Goal: Task Accomplishment & Management: Manage account settings

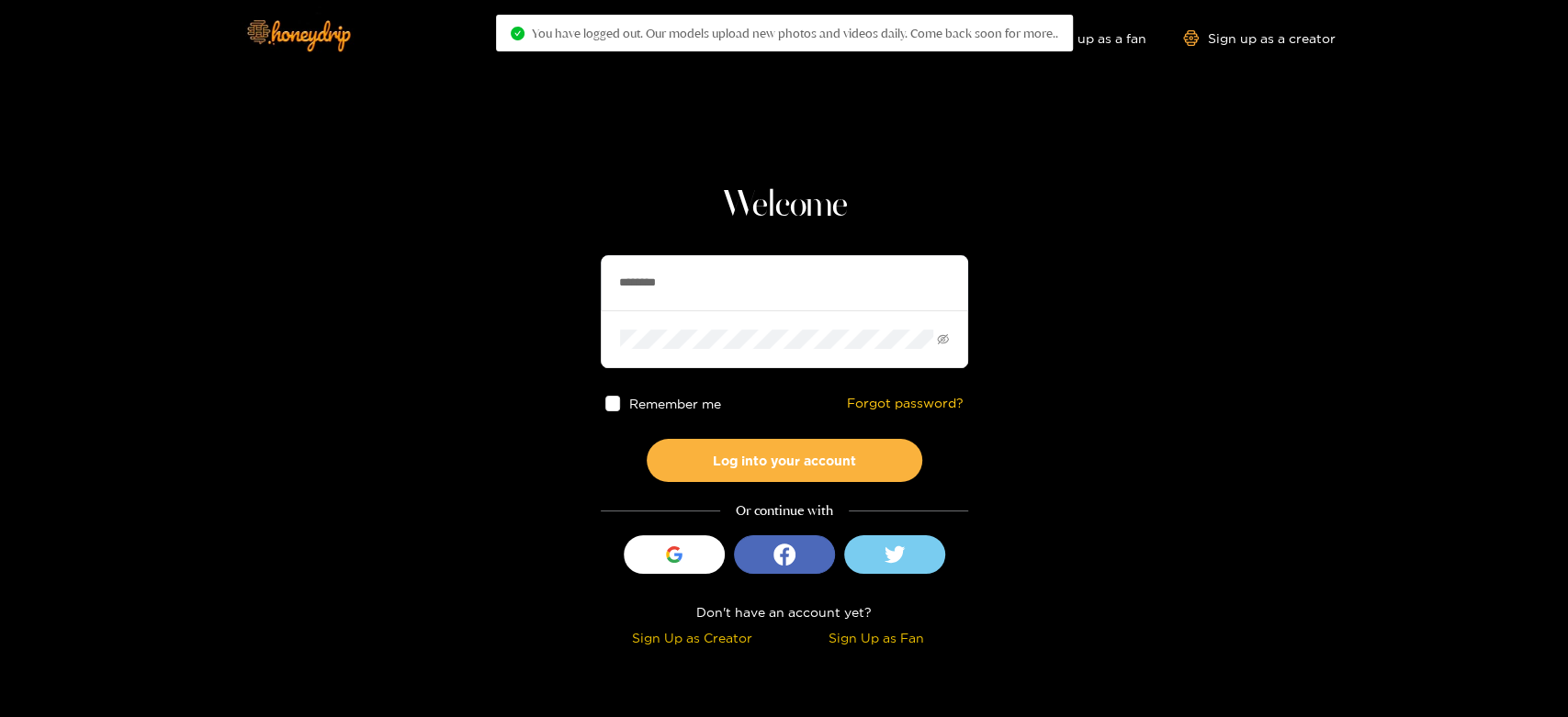
click at [718, 298] on input "********" at bounding box center [785, 282] width 367 height 55
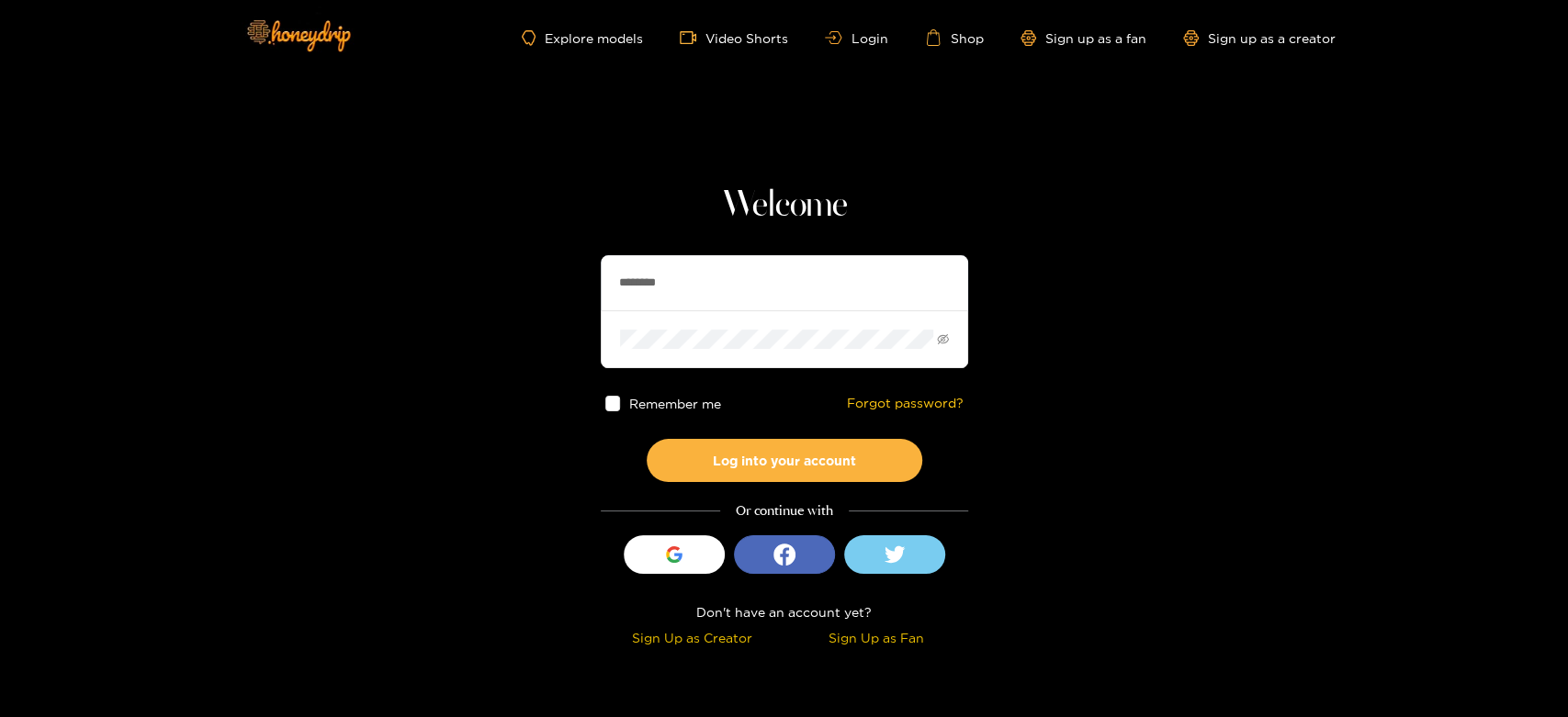
click at [718, 298] on input "********" at bounding box center [785, 282] width 367 height 55
paste input "***"
type input "**********"
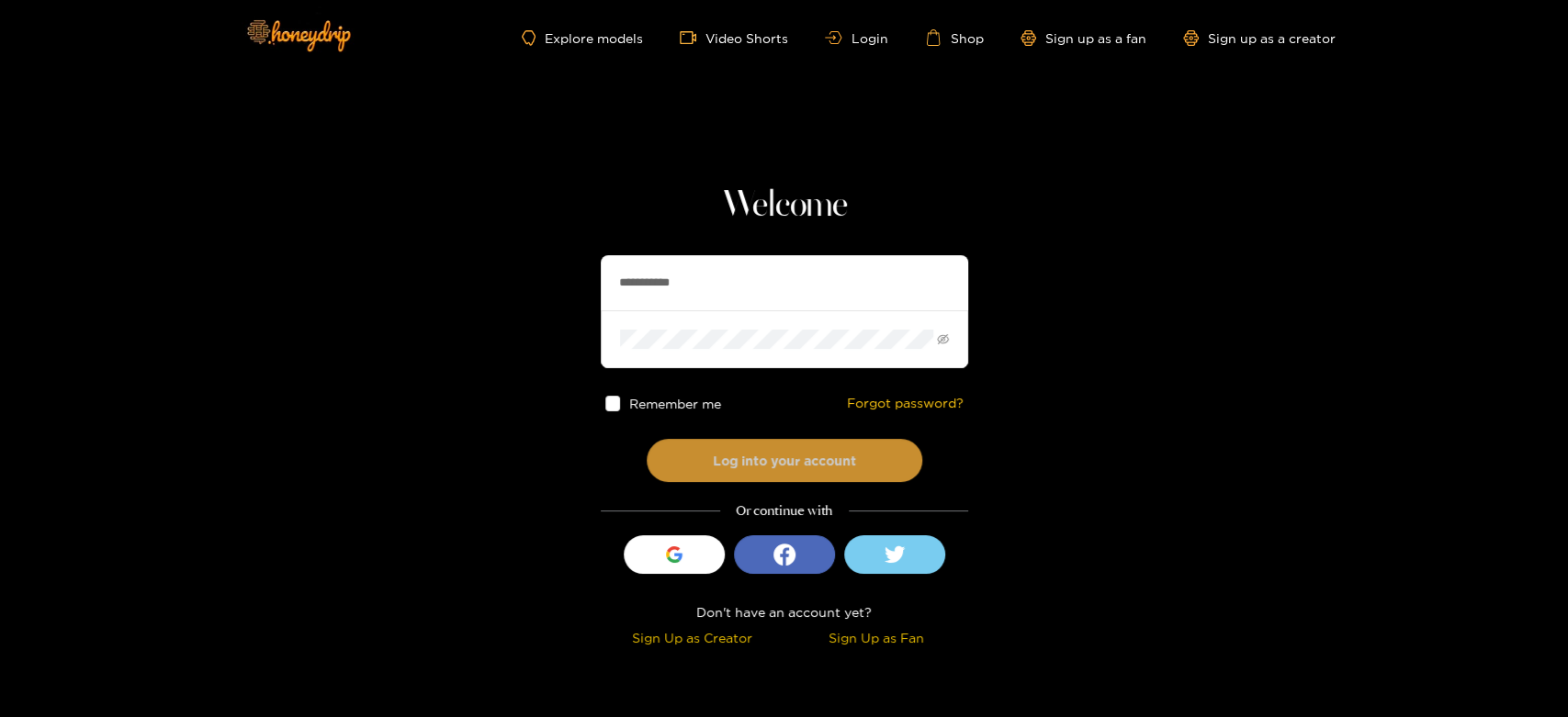
click at [715, 454] on button "Log into your account" at bounding box center [785, 460] width 276 height 43
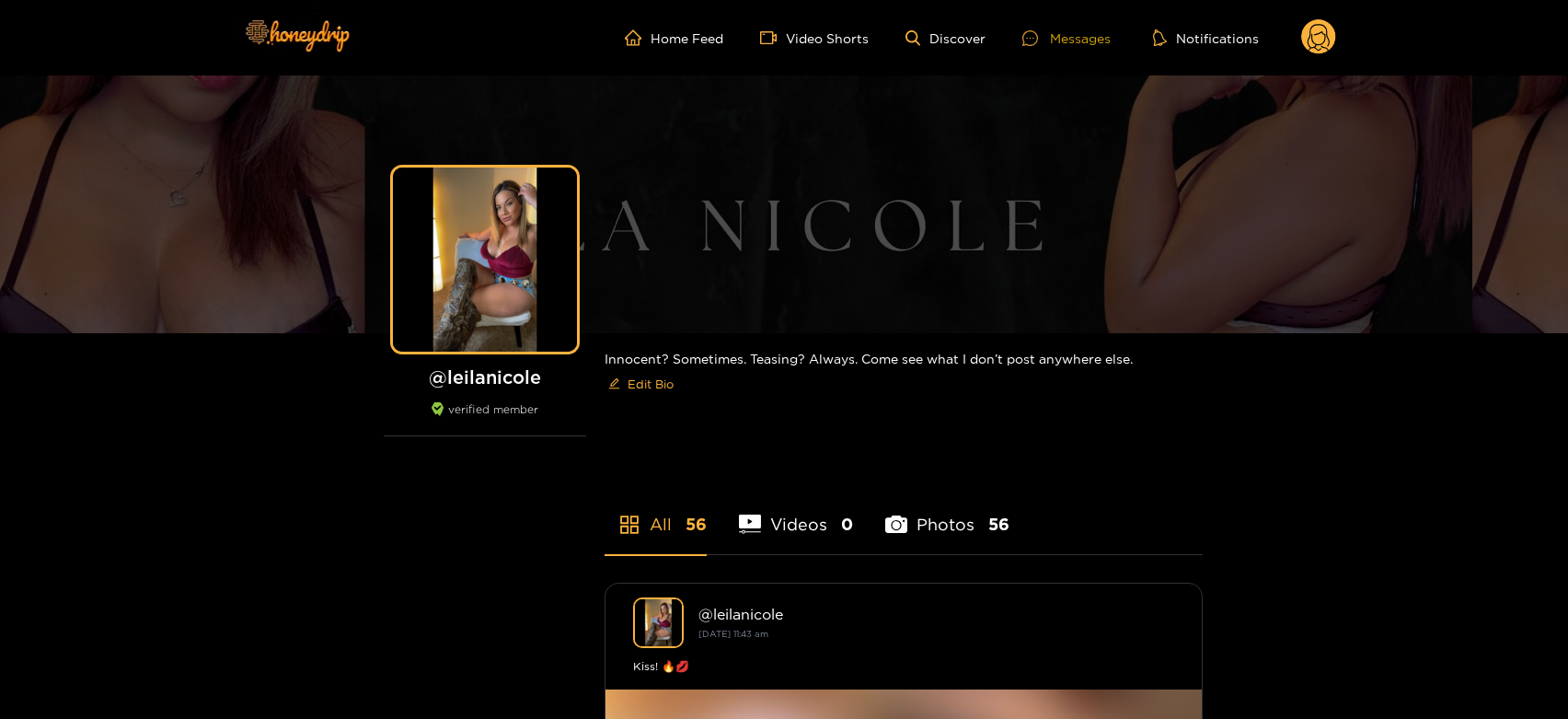
click at [1063, 33] on div "Messages" at bounding box center [1067, 38] width 89 height 21
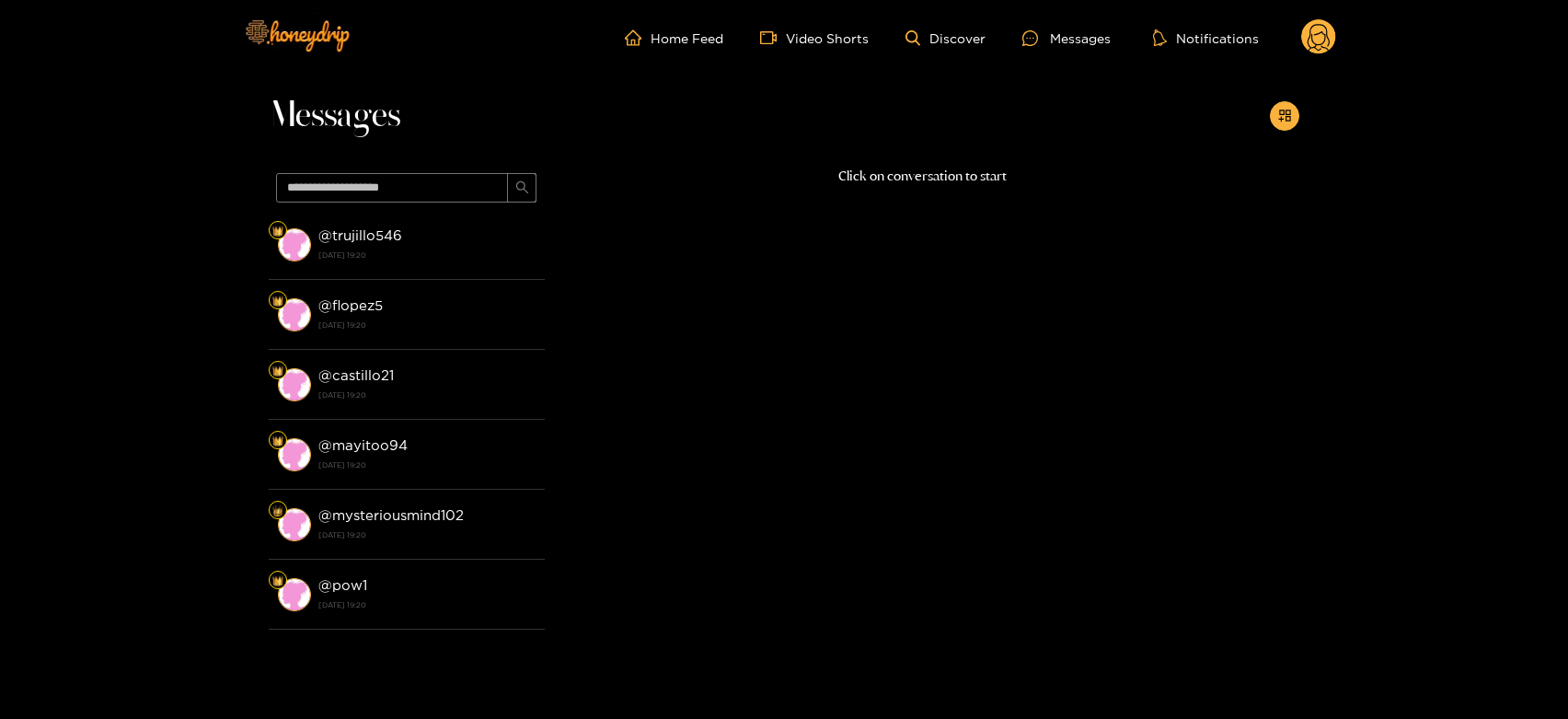
click at [448, 257] on strong "[DATE] 19:20" at bounding box center [427, 255] width 217 height 16
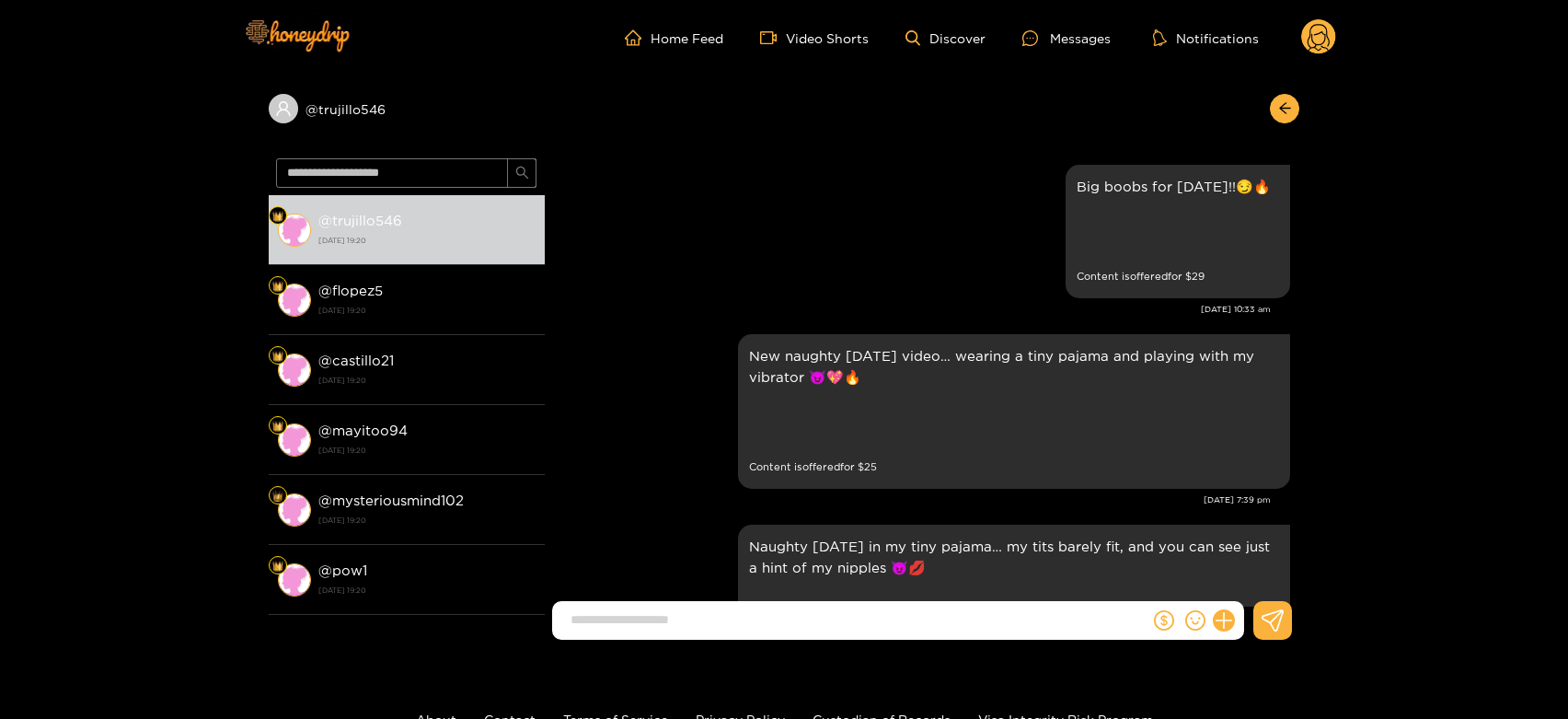
scroll to position [4146, 0]
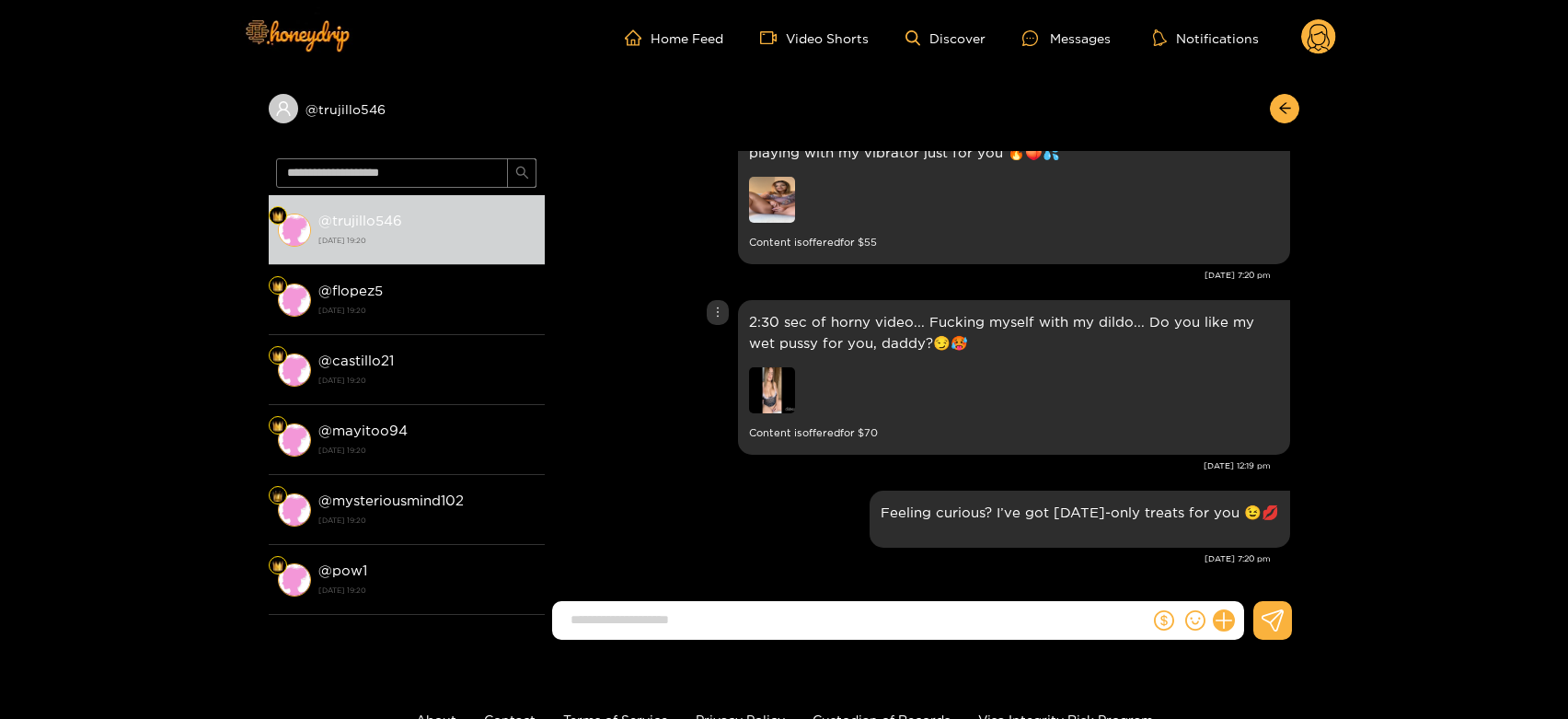
click at [760, 388] on img at bounding box center [772, 390] width 46 height 46
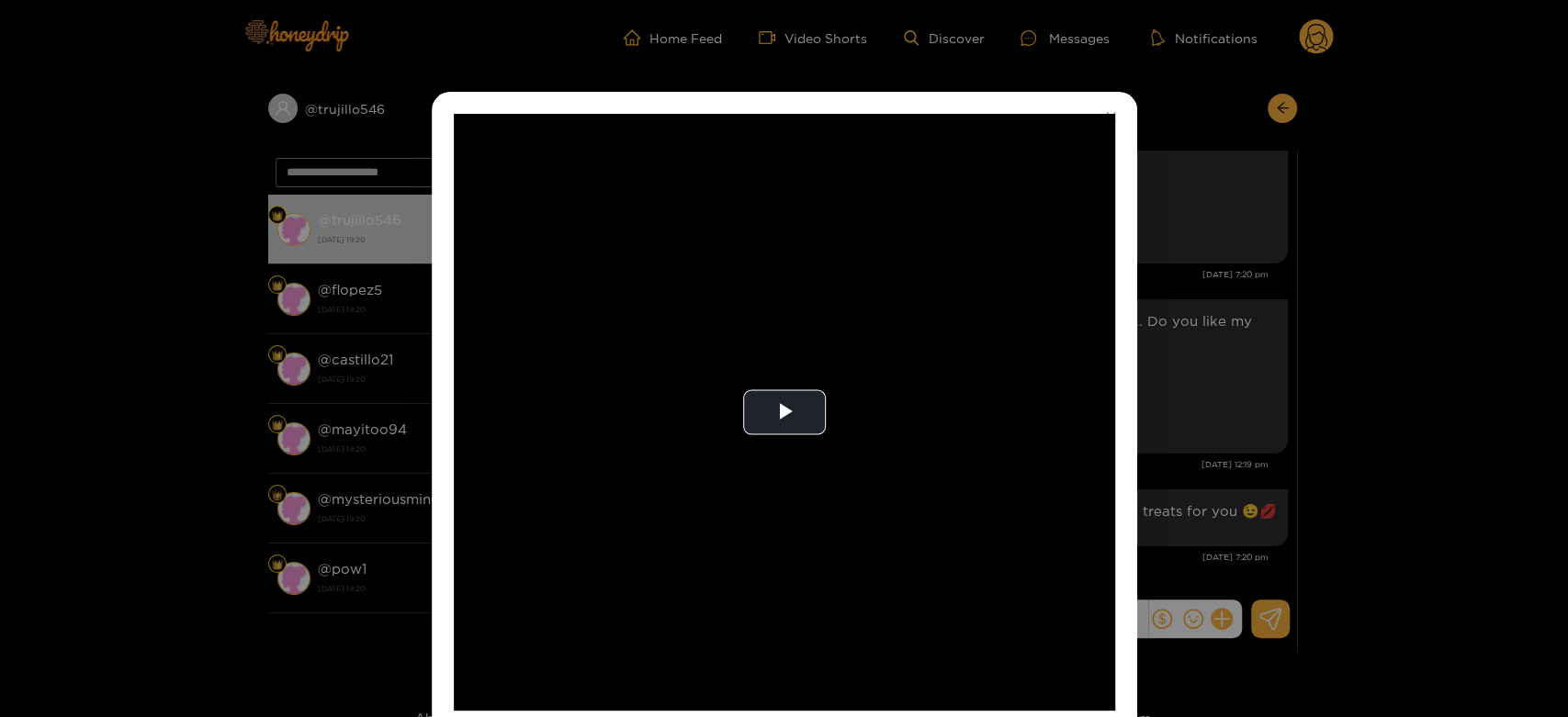
click at [758, 387] on video "Video Player" at bounding box center [784, 413] width 661 height 597
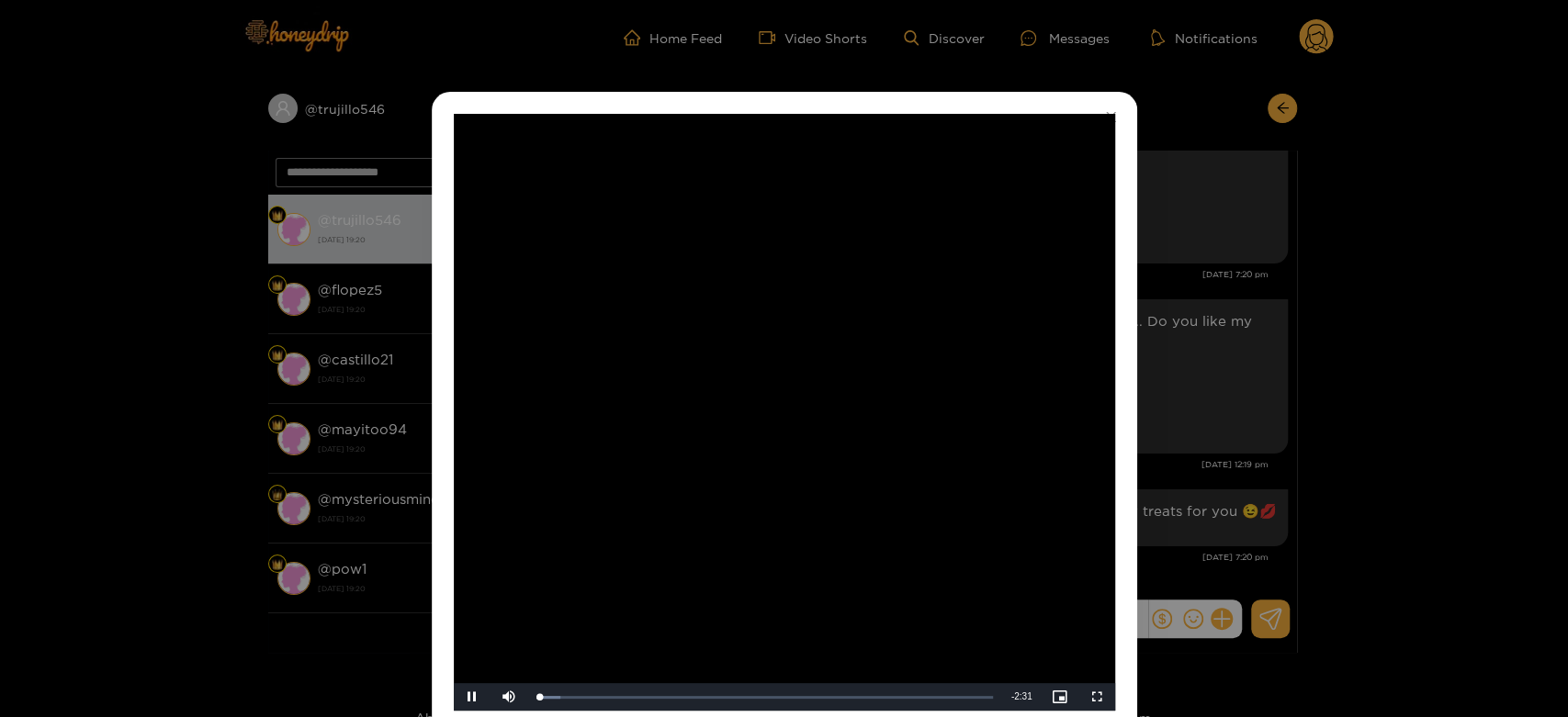
click at [758, 387] on video "Video Player" at bounding box center [784, 413] width 661 height 597
click at [1255, 463] on div "**********" at bounding box center [784, 358] width 1568 height 717
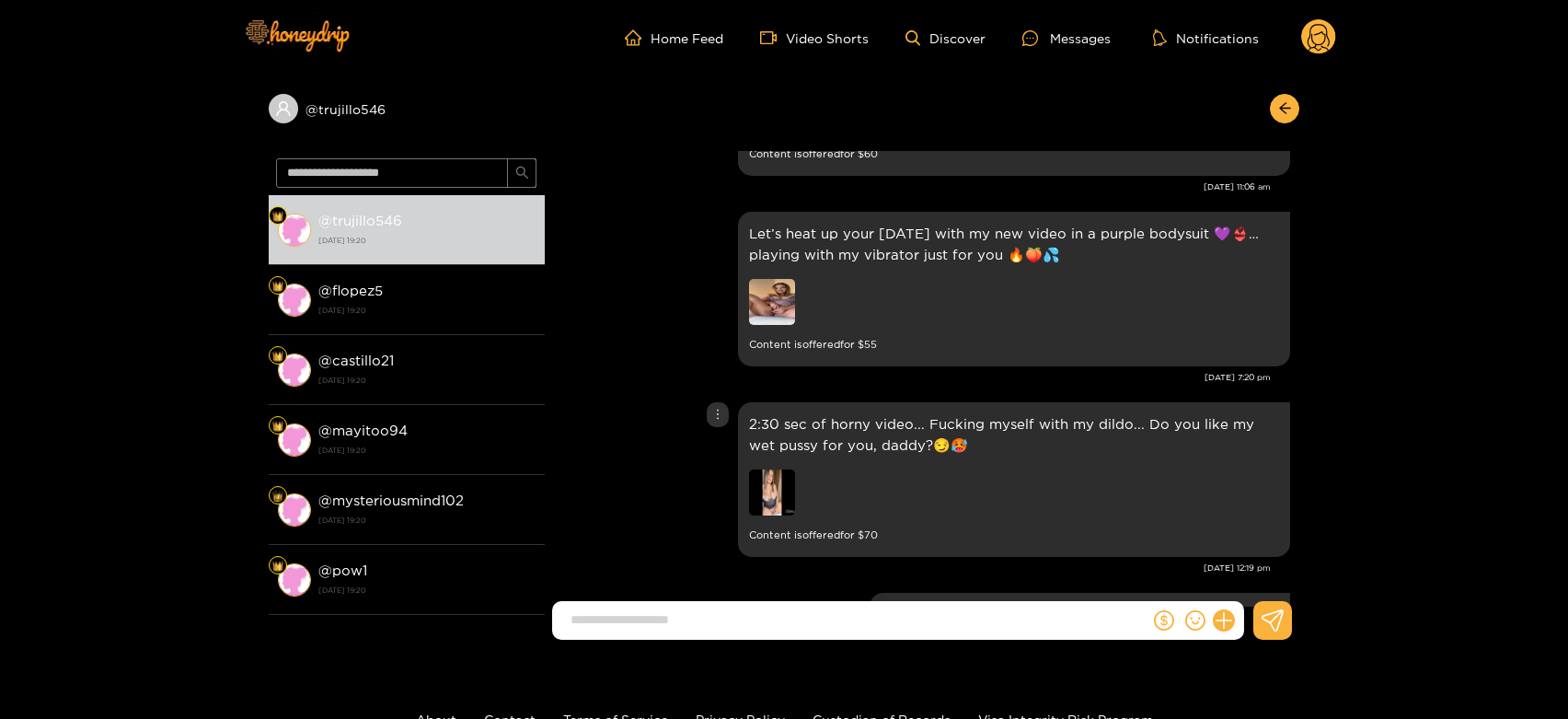
scroll to position [3941, 0]
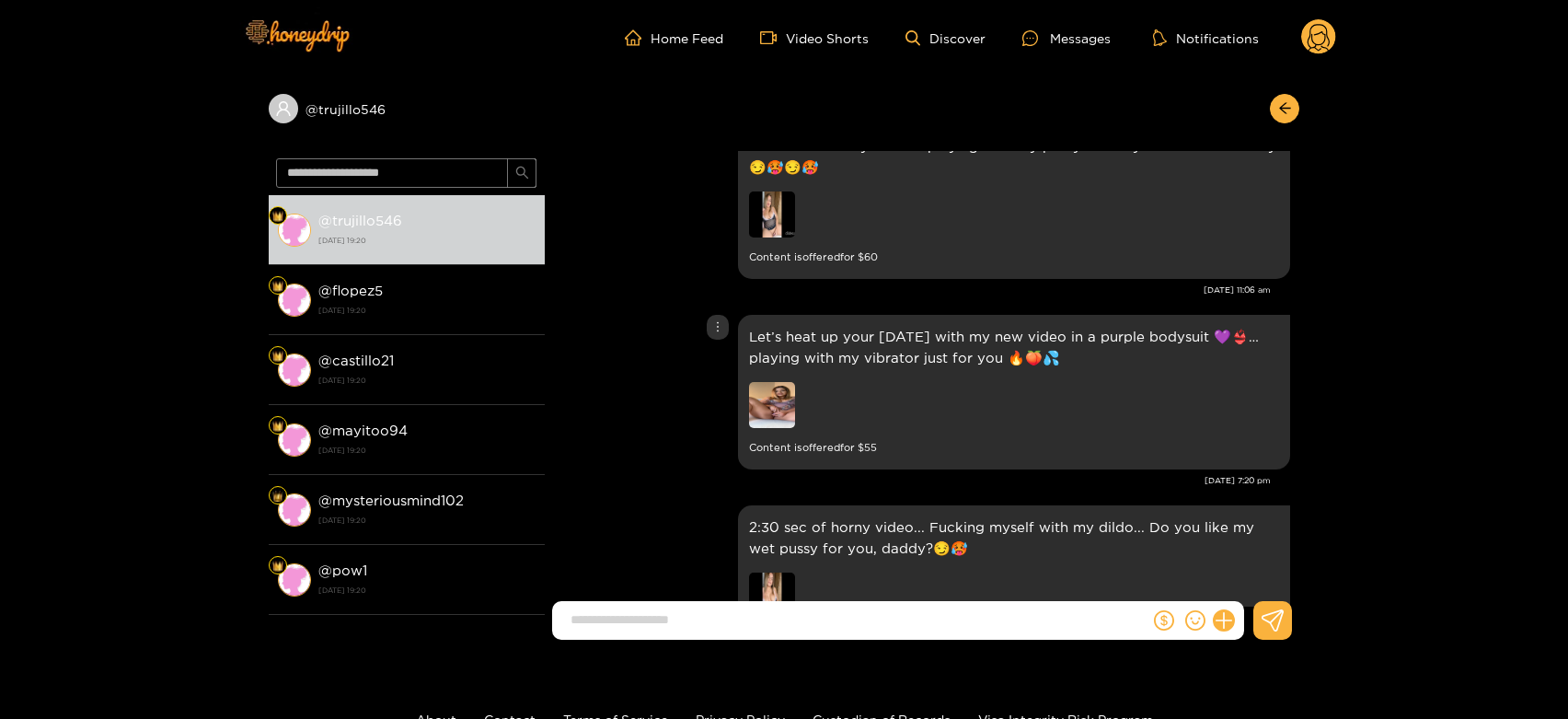
click at [763, 415] on img at bounding box center [772, 405] width 46 height 46
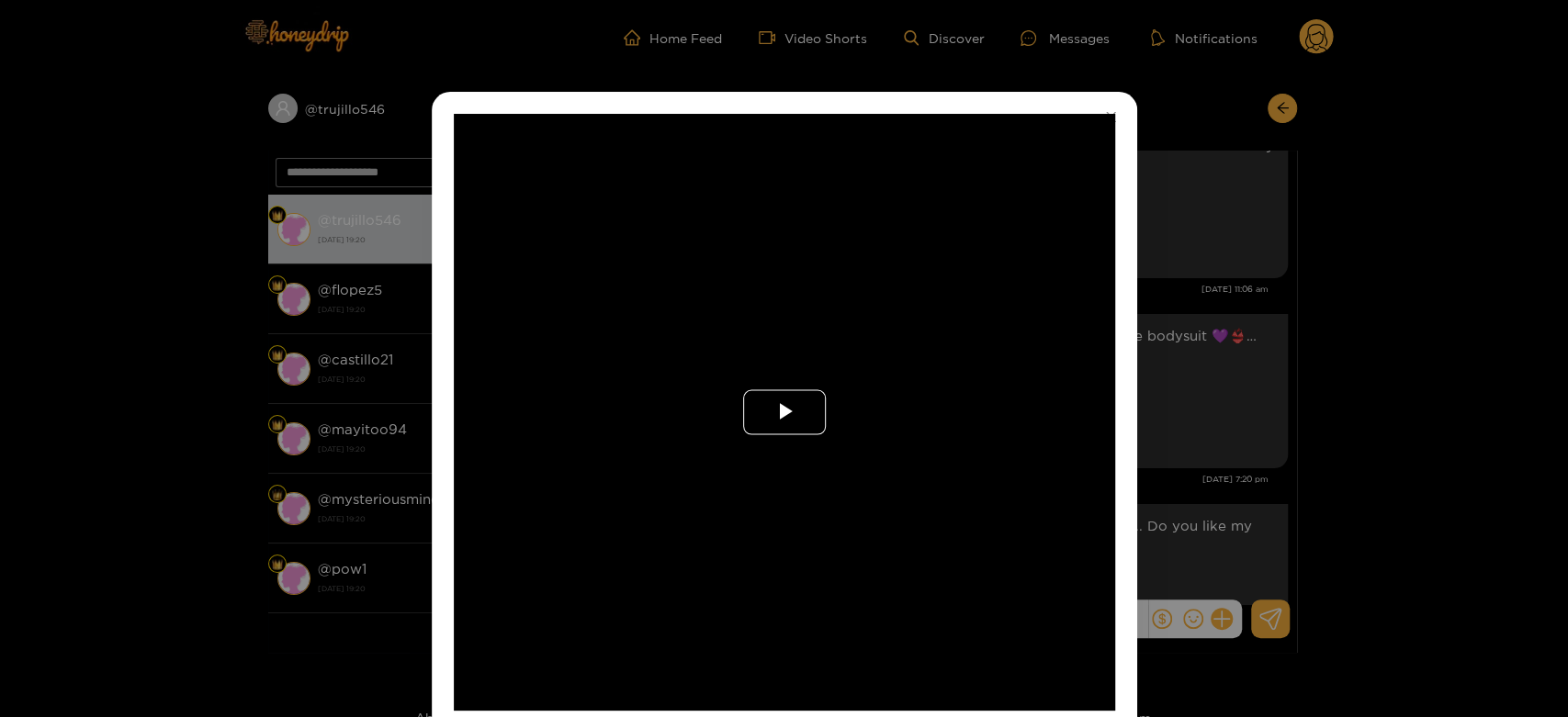
click at [785, 413] on span "Video Player" at bounding box center [785, 413] width 0 height 0
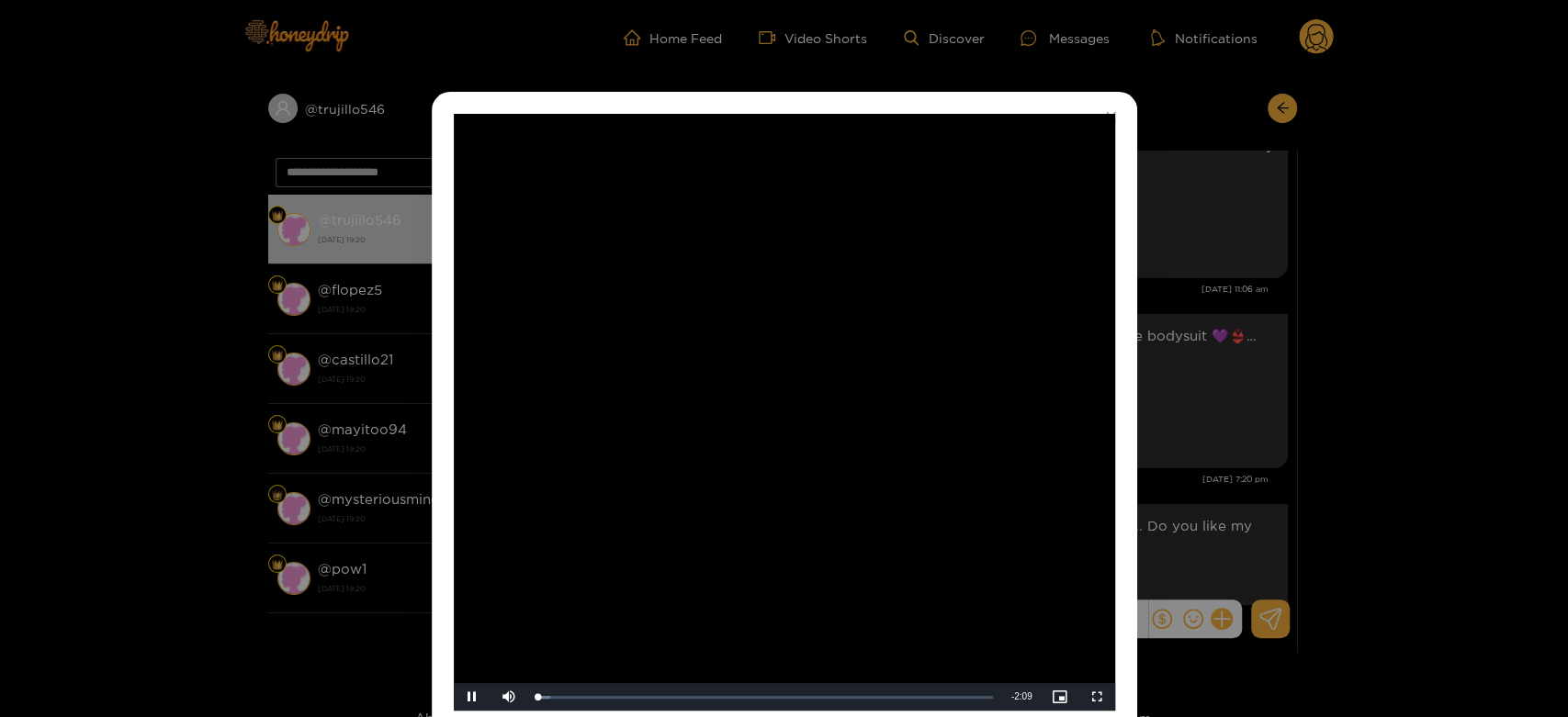
click at [761, 414] on video "Video Player" at bounding box center [784, 413] width 661 height 597
click at [1245, 410] on div "**********" at bounding box center [784, 358] width 1568 height 717
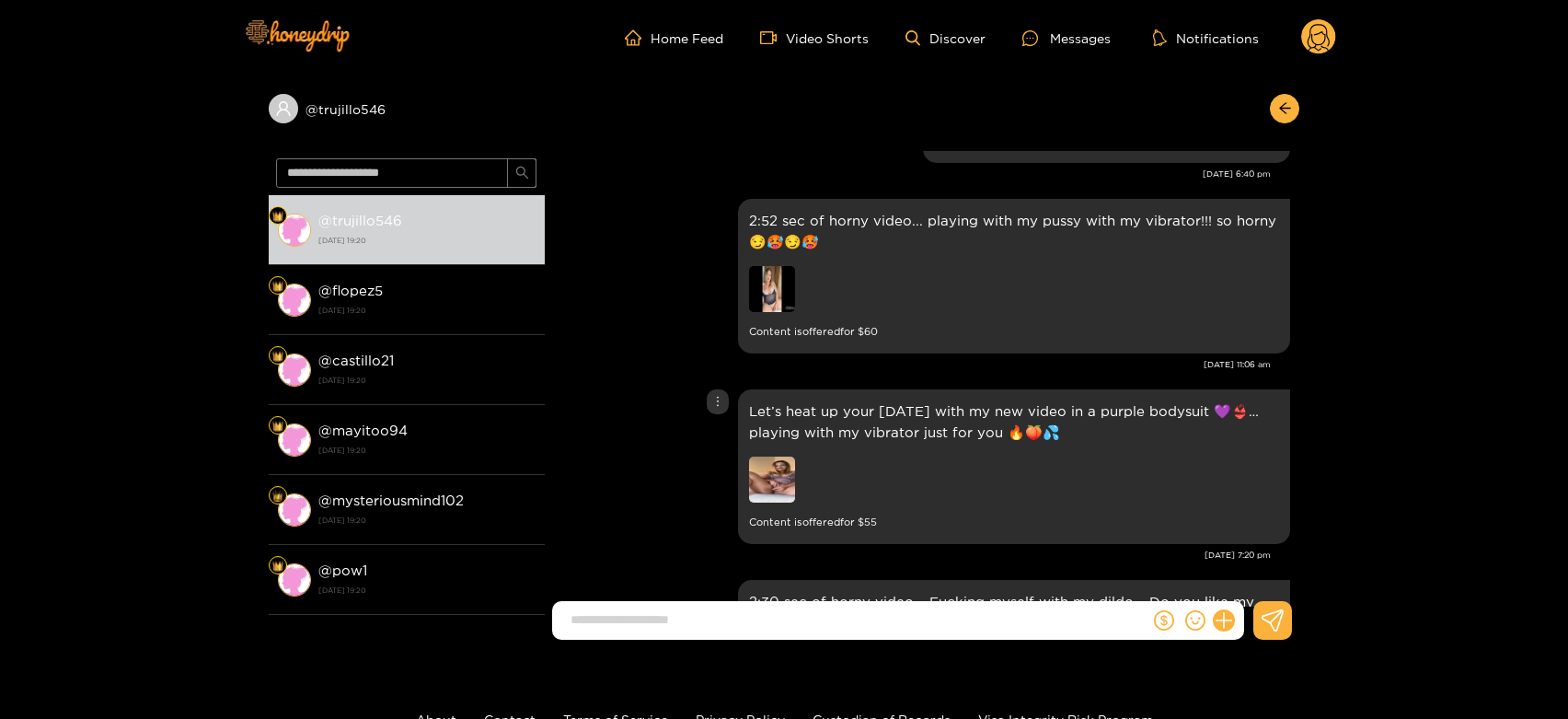
scroll to position [3839, 0]
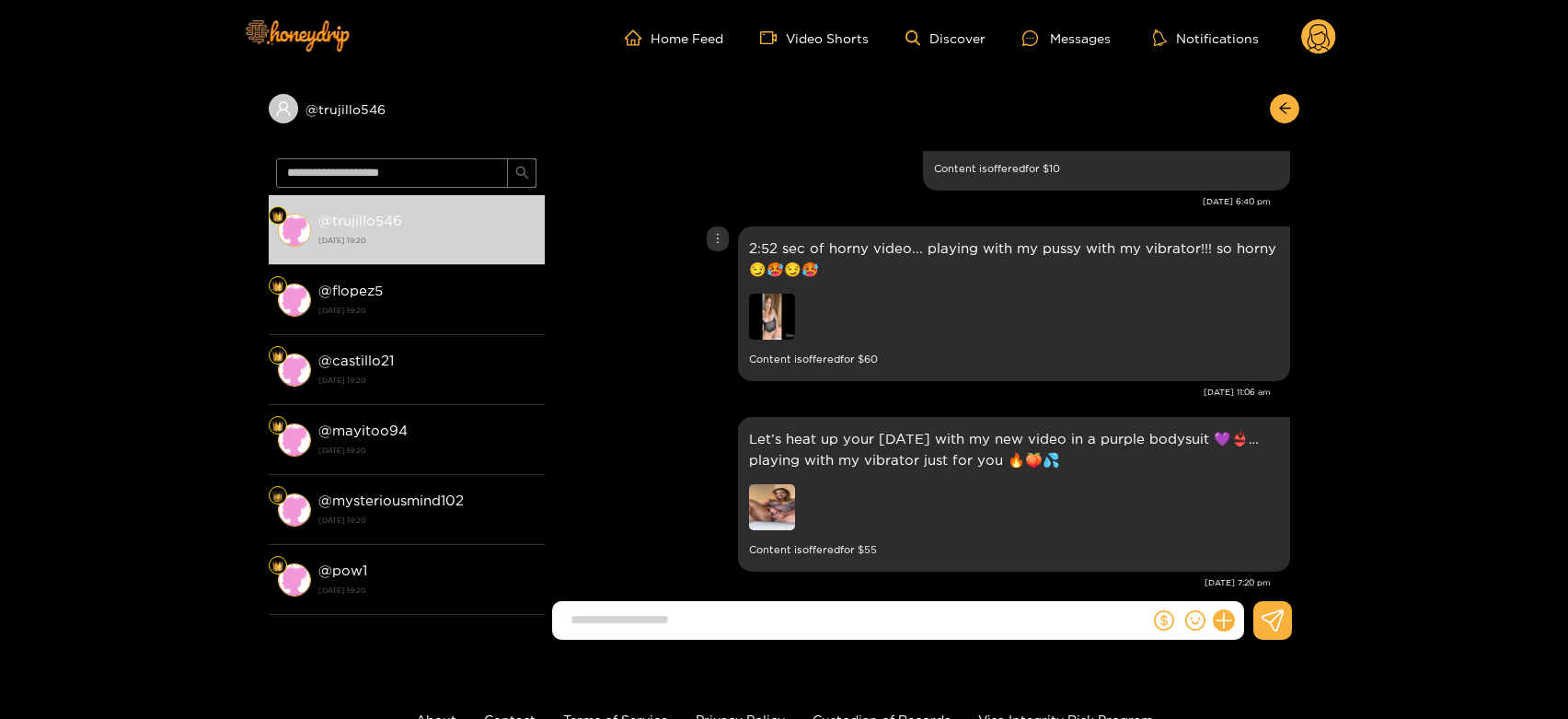
click at [782, 310] on img at bounding box center [772, 317] width 46 height 46
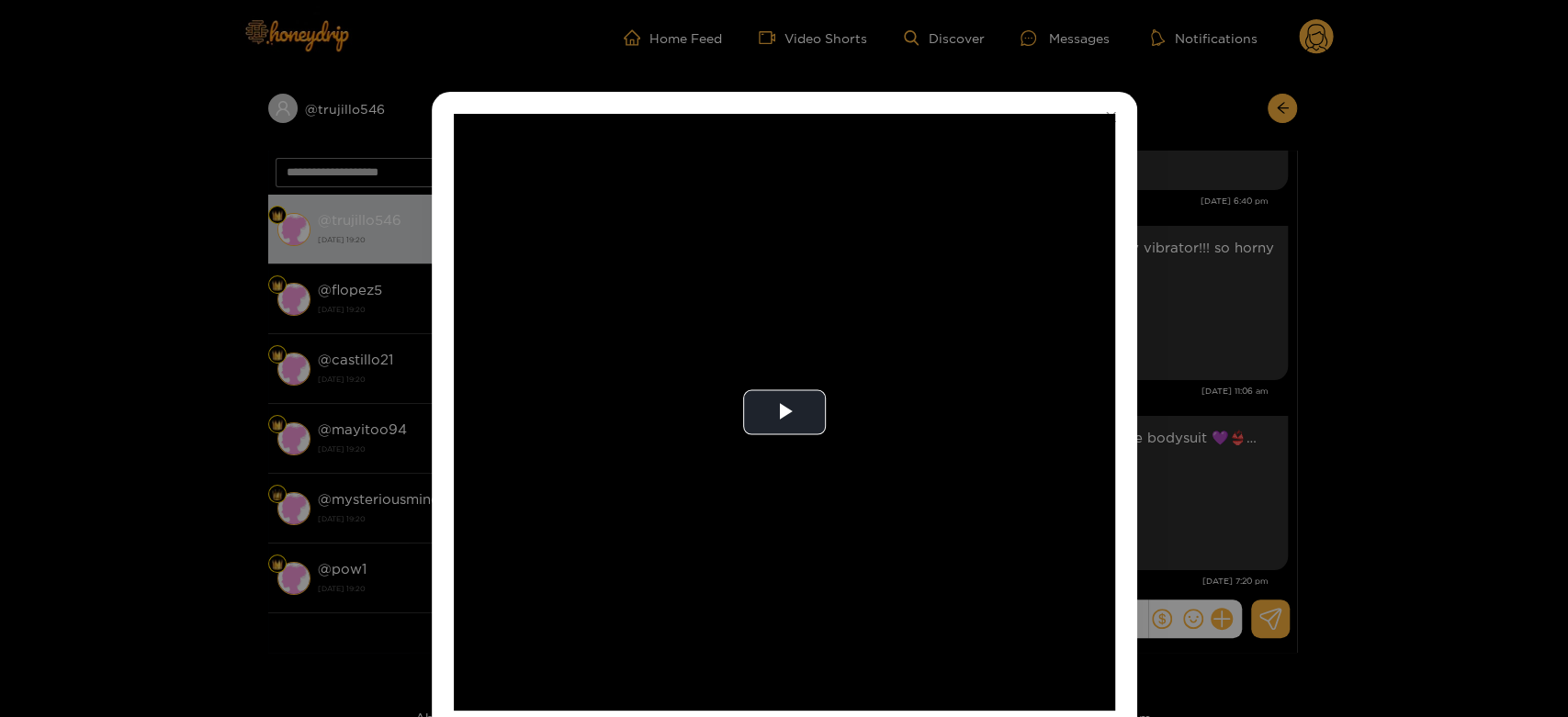
click at [780, 309] on video "Video Player" at bounding box center [784, 413] width 661 height 597
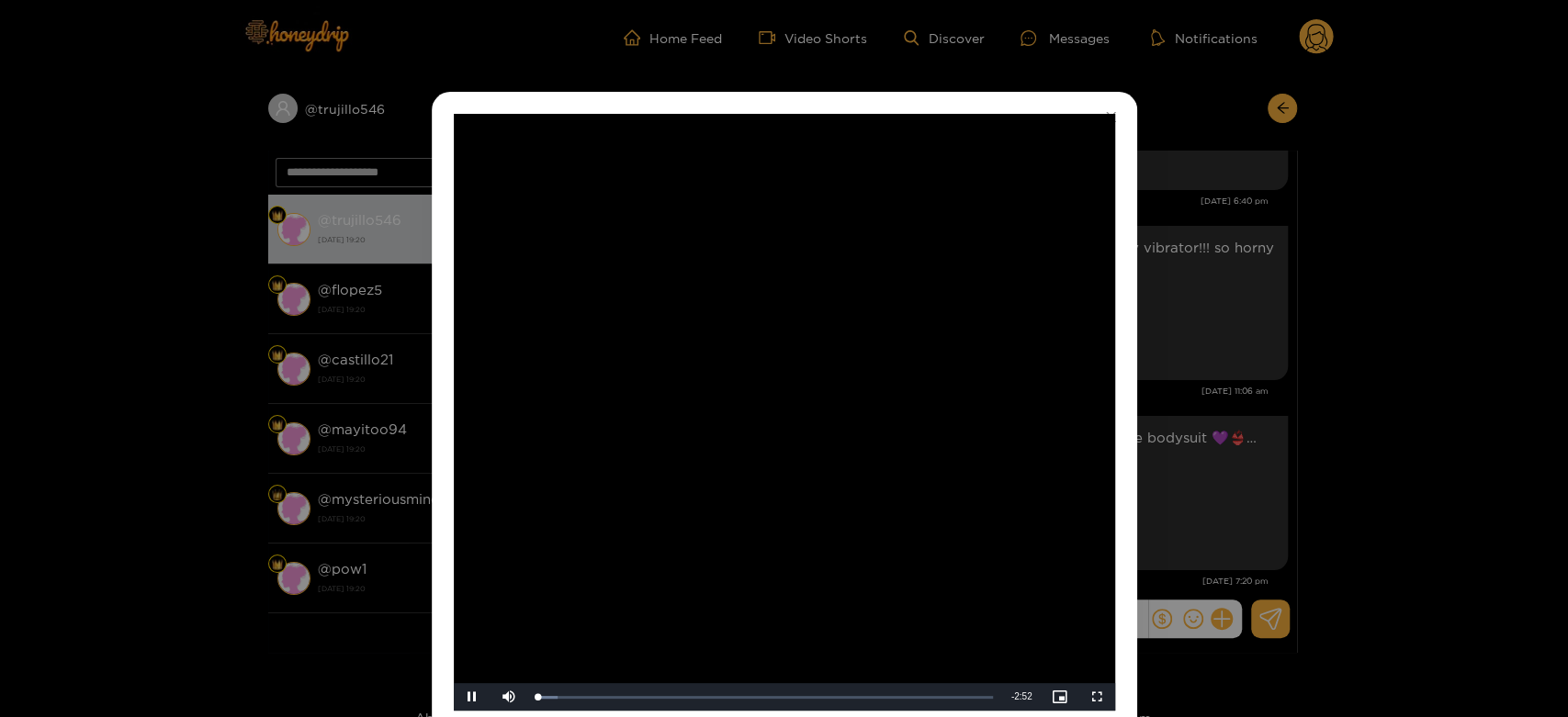
click at [772, 339] on video "Video Player" at bounding box center [784, 413] width 661 height 597
click at [1305, 407] on div "**********" at bounding box center [784, 358] width 1568 height 717
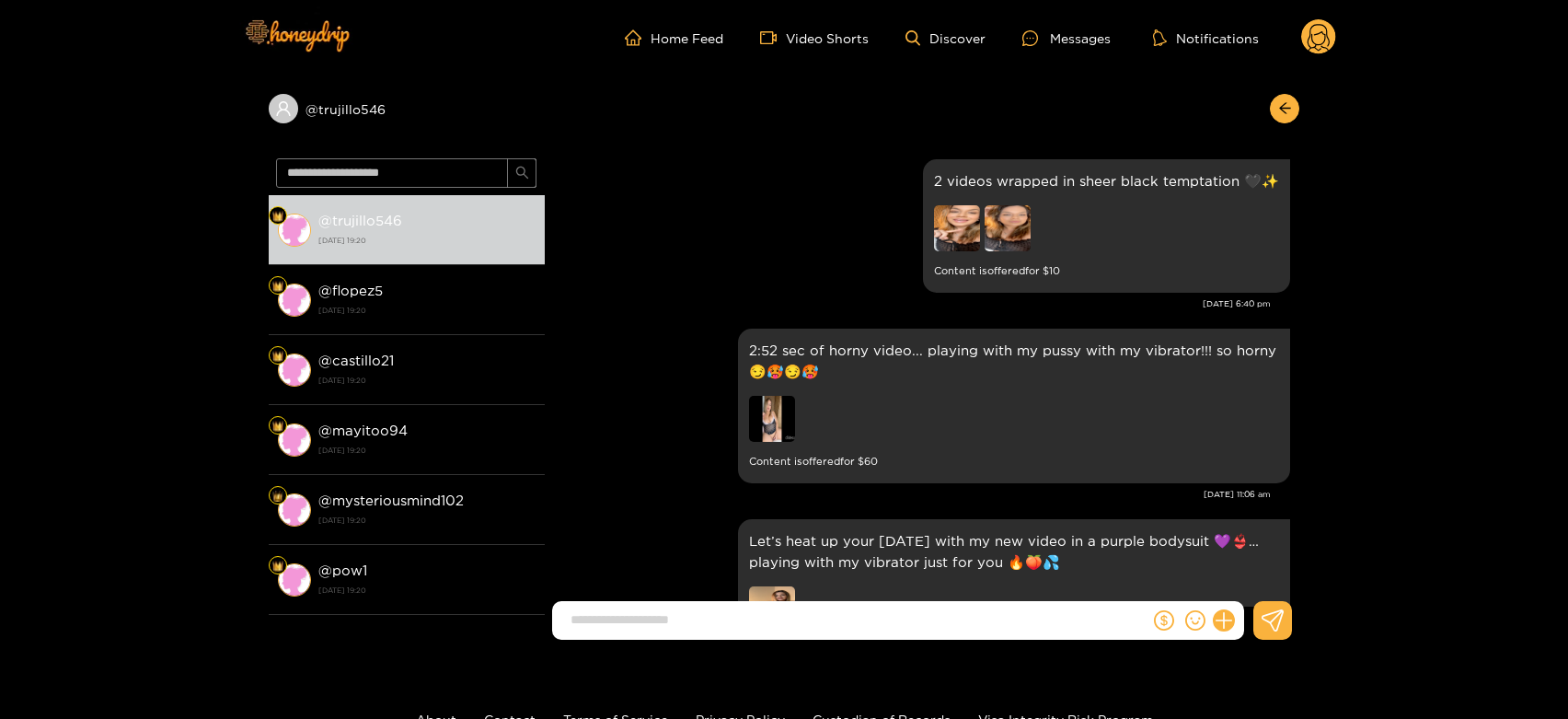
scroll to position [3634, 0]
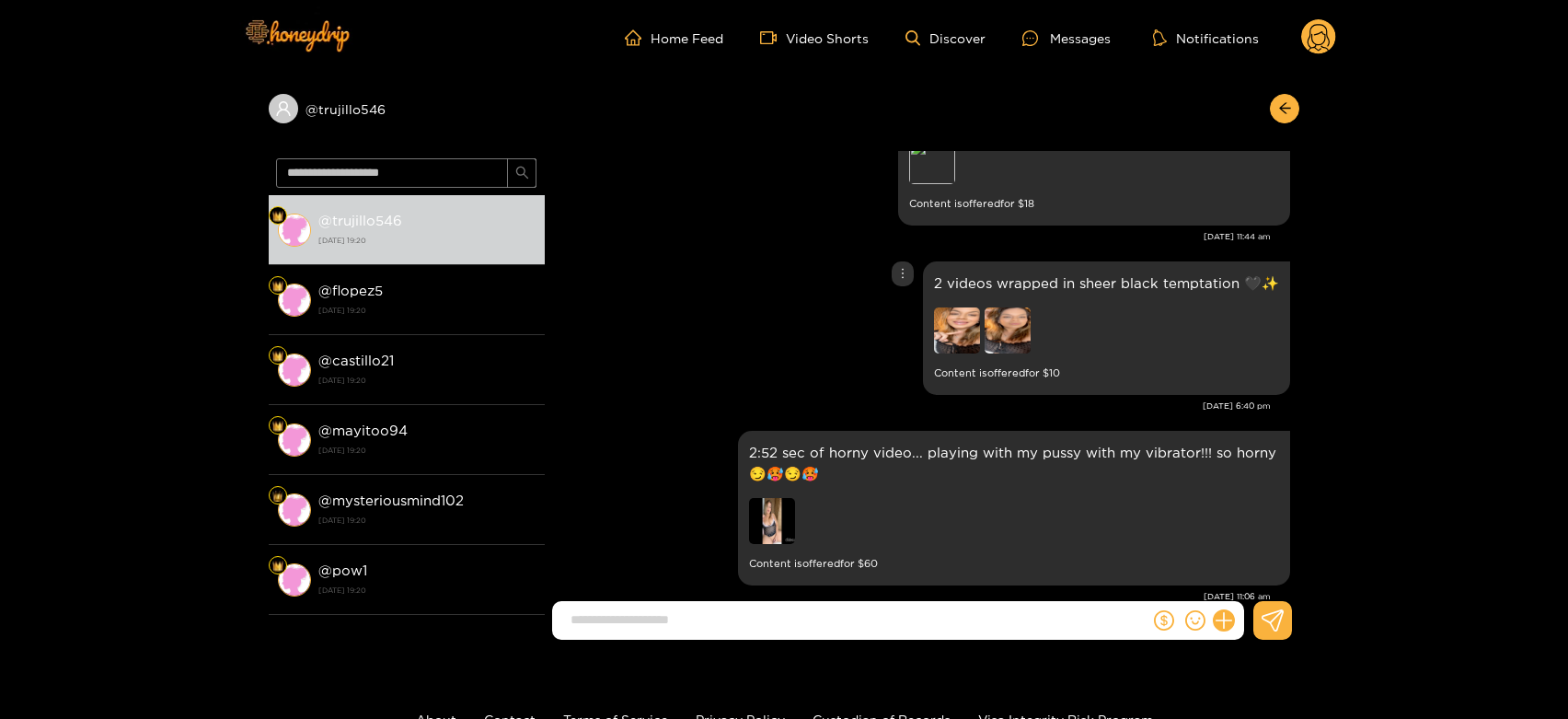
click at [965, 329] on img at bounding box center [957, 331] width 46 height 46
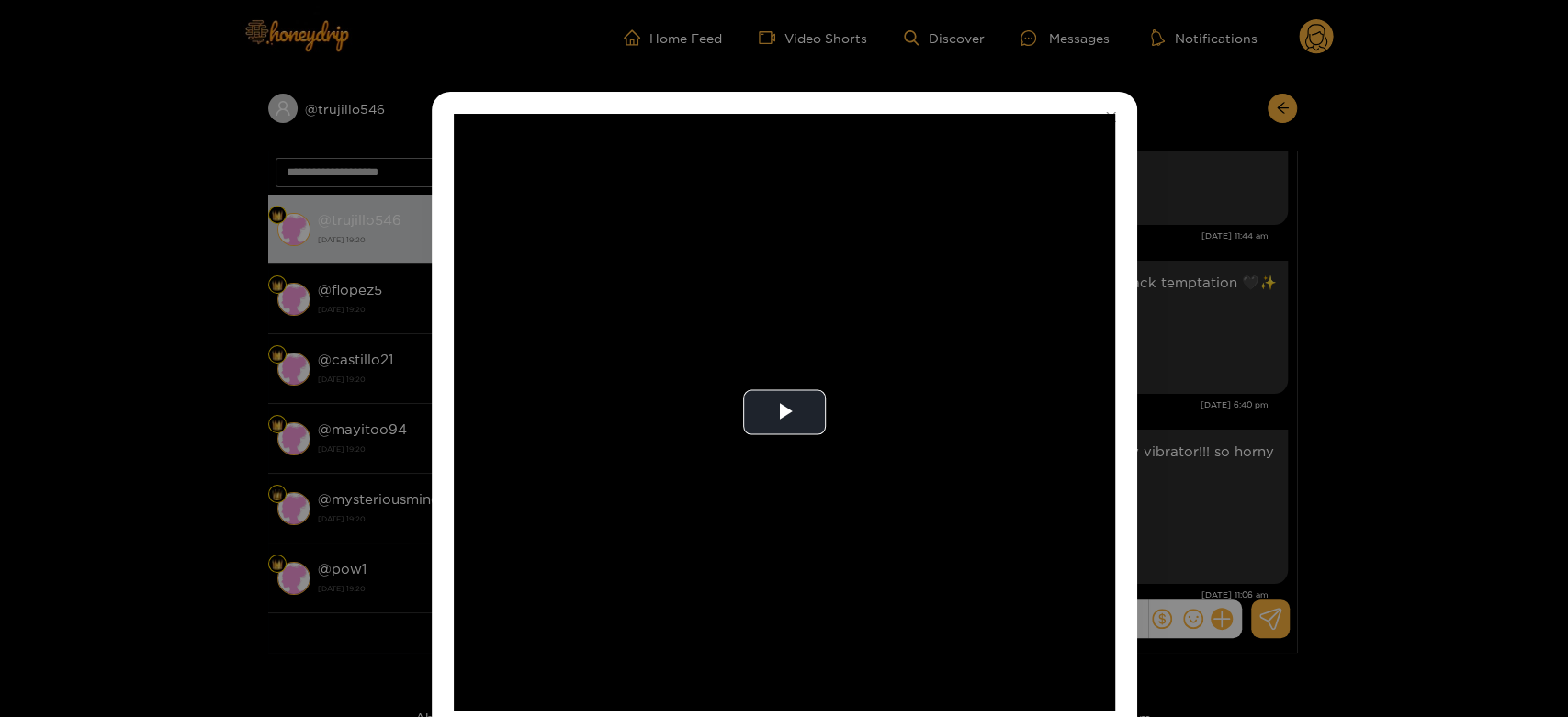
click at [963, 328] on video "Video Player" at bounding box center [784, 413] width 661 height 597
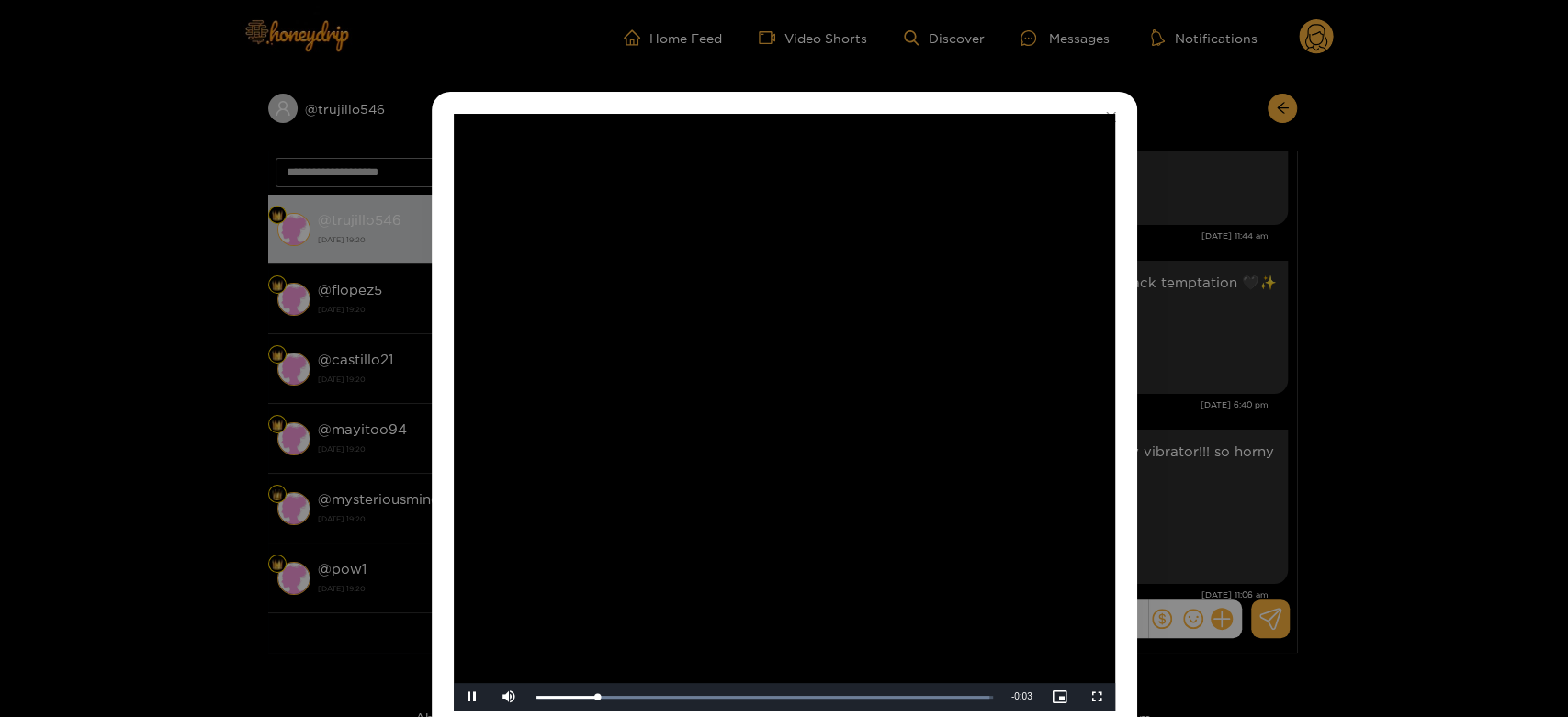
click at [963, 328] on video "Video Player" at bounding box center [784, 413] width 661 height 597
click at [1211, 355] on div "**********" at bounding box center [784, 358] width 1568 height 717
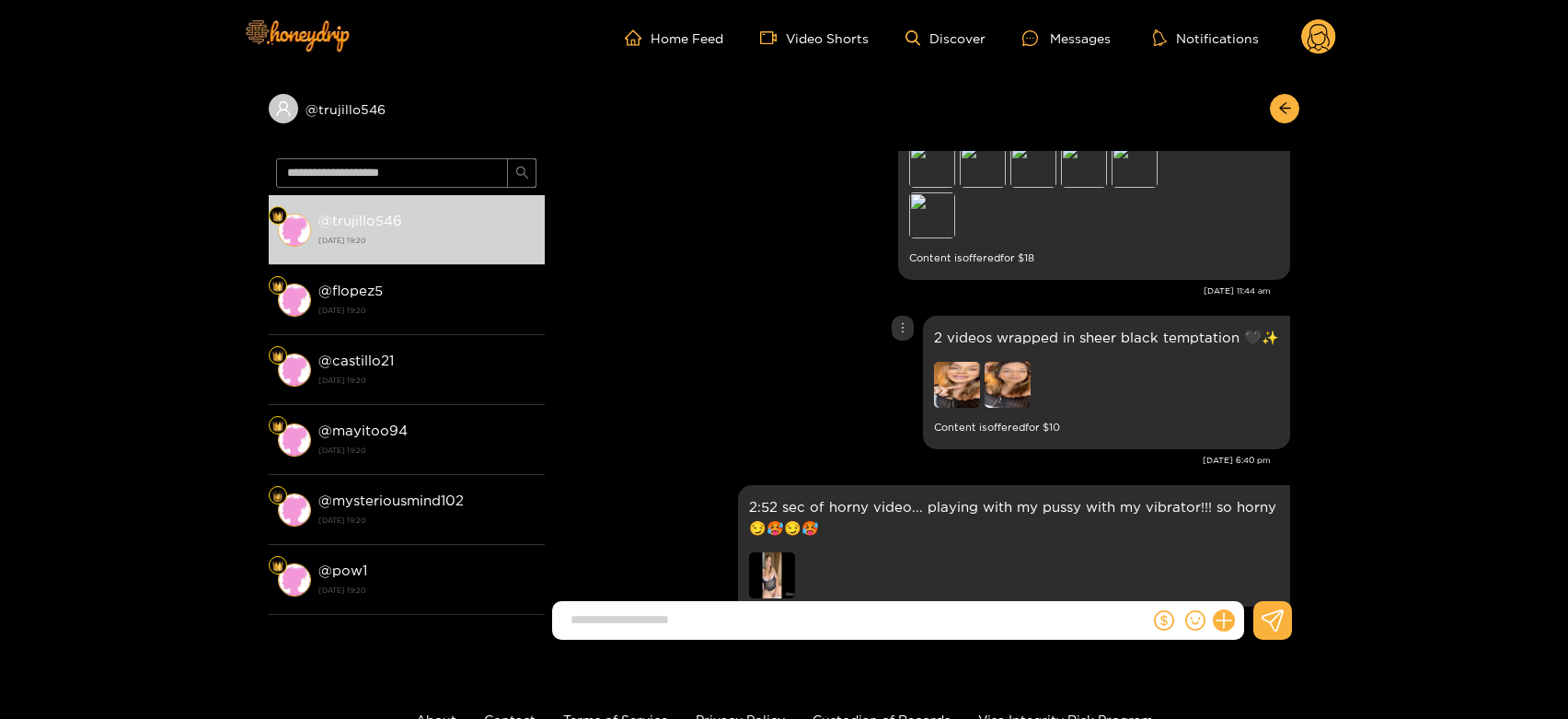
scroll to position [3532, 0]
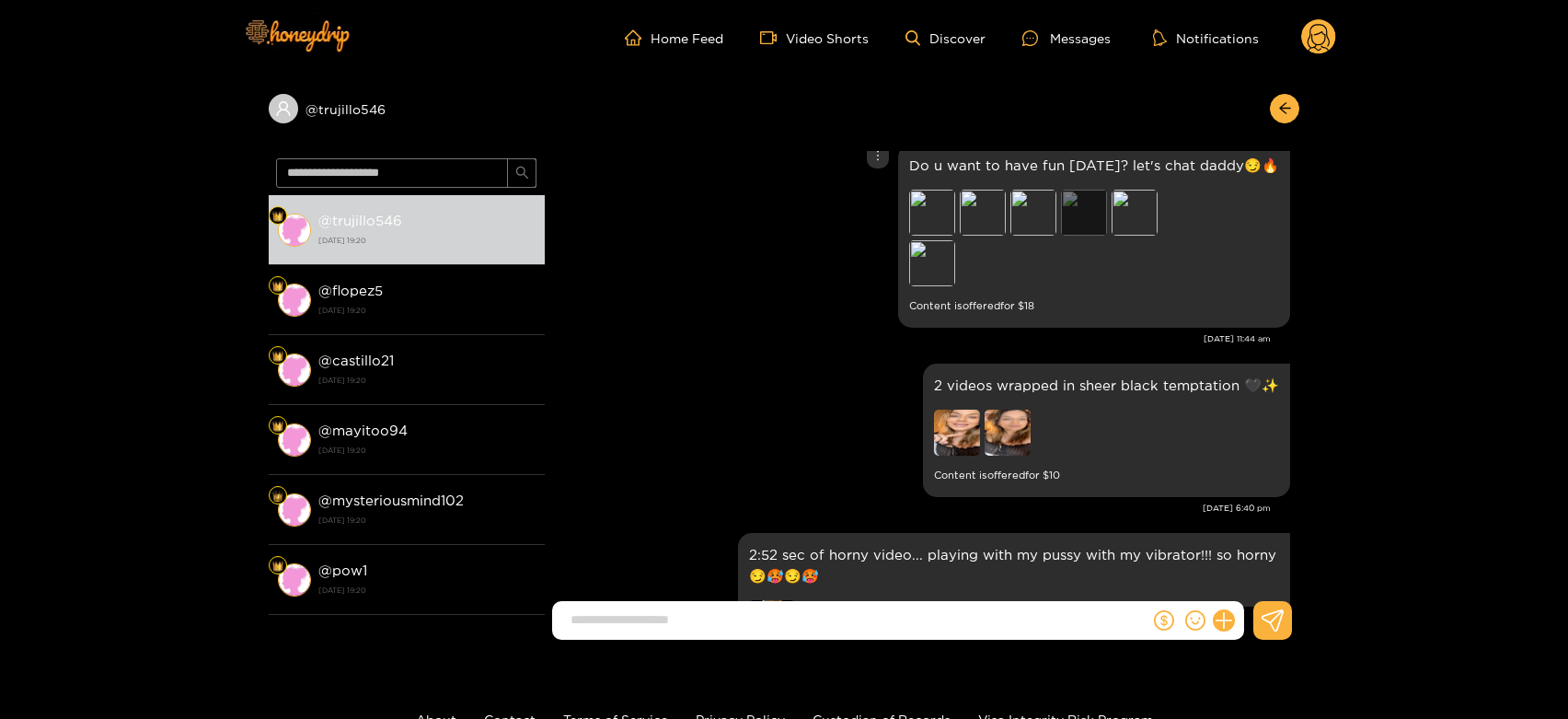
click at [1097, 220] on div "Preview" at bounding box center [1084, 213] width 46 height 46
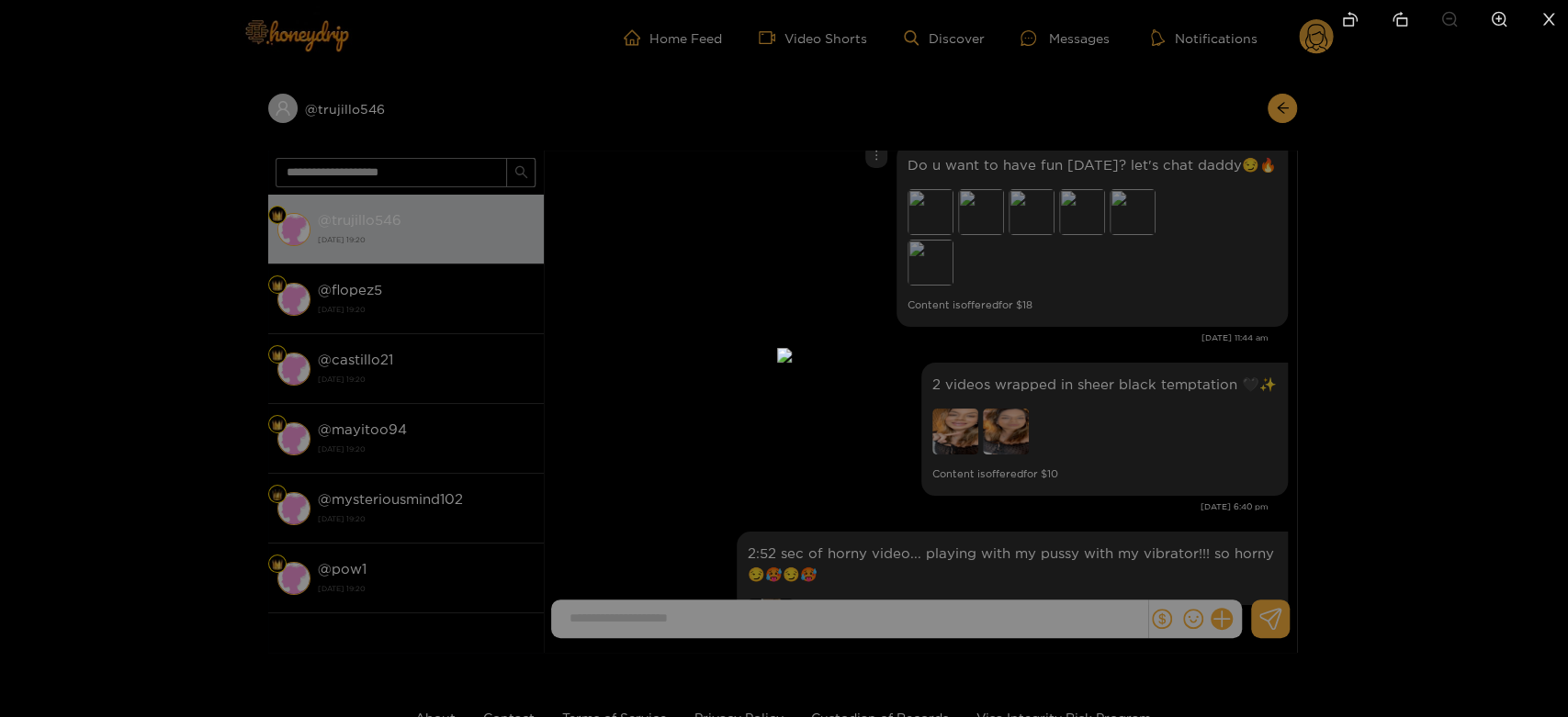
click at [1066, 342] on div at bounding box center [784, 358] width 1568 height 717
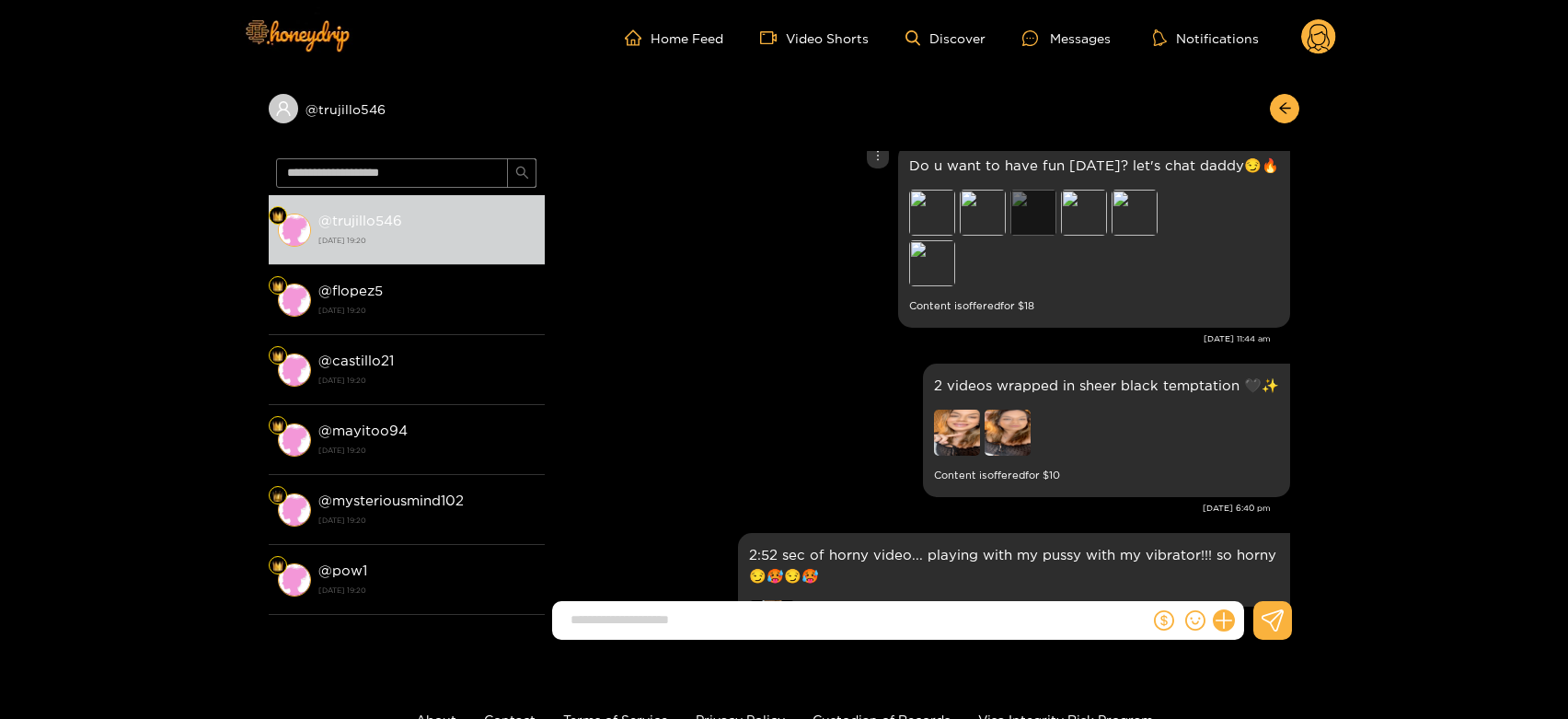
click at [1042, 225] on div "Preview" at bounding box center [1033, 213] width 46 height 46
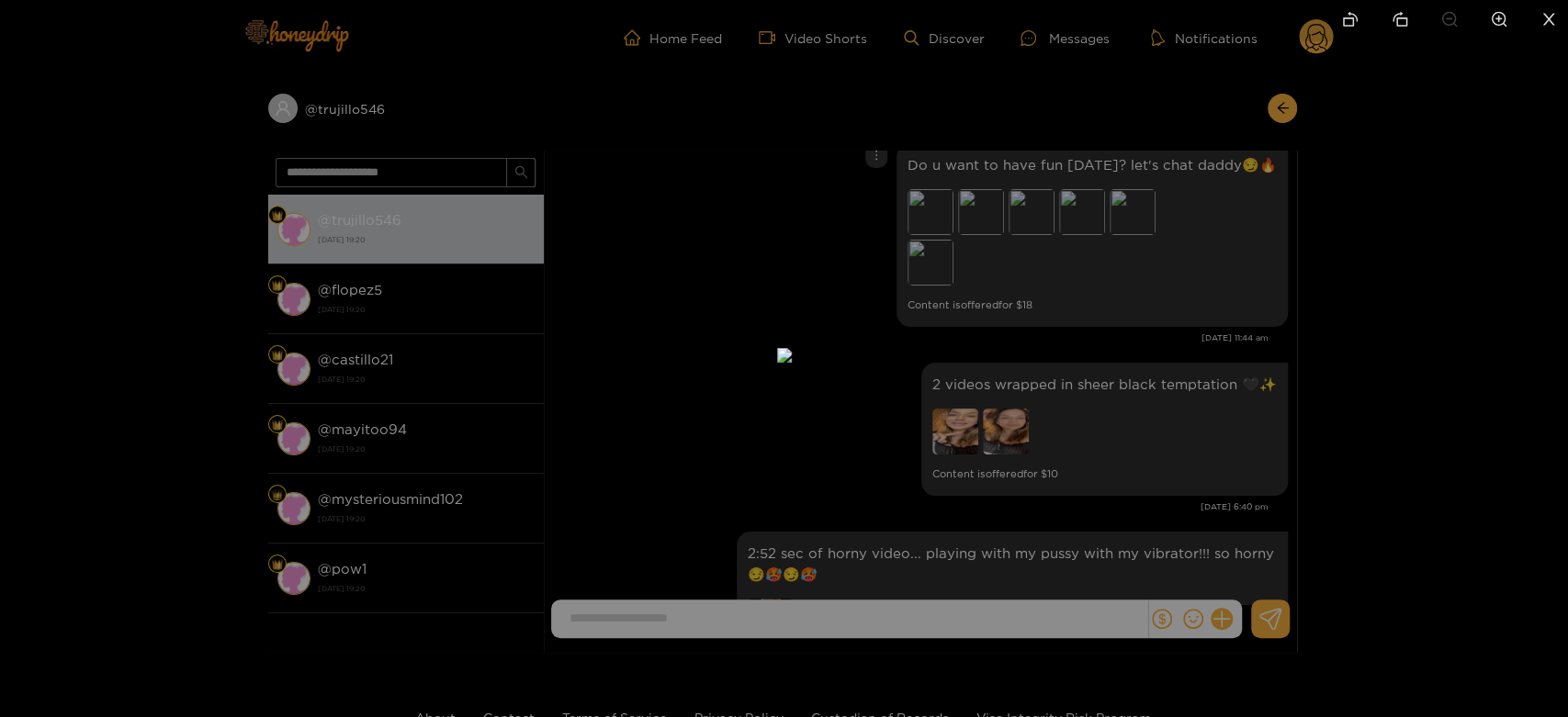
click at [1041, 429] on div at bounding box center [784, 358] width 1568 height 717
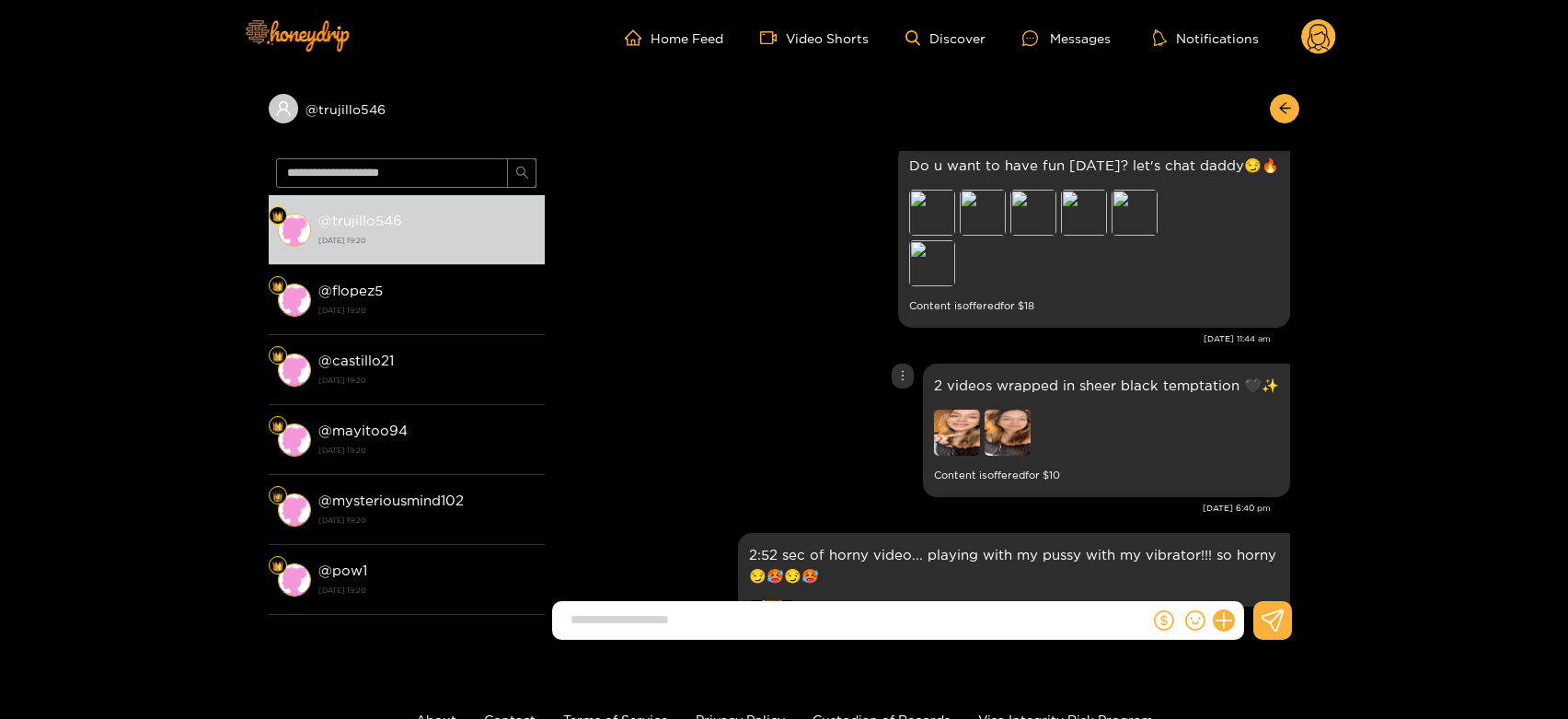
click at [952, 440] on img at bounding box center [957, 433] width 46 height 46
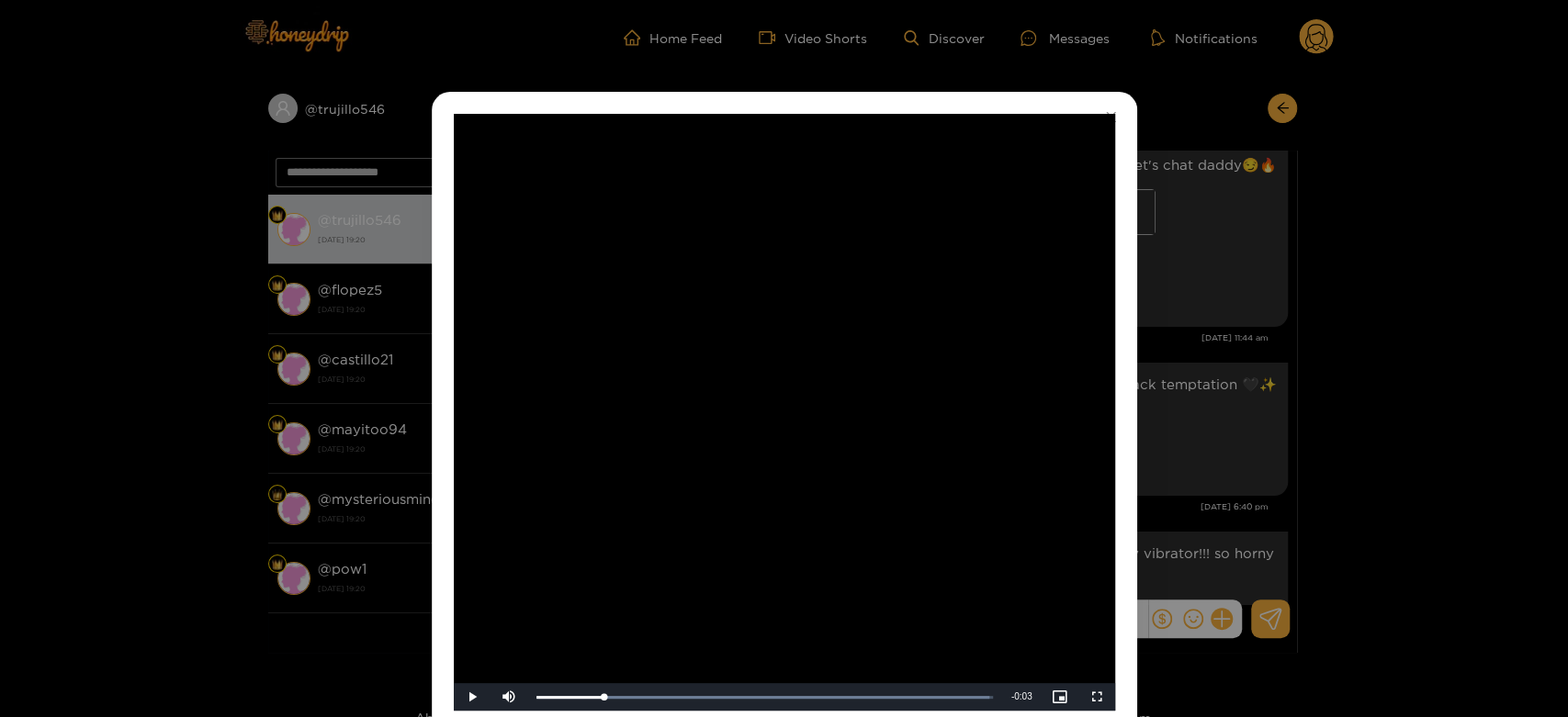
click at [973, 385] on video "Video Player" at bounding box center [784, 413] width 661 height 597
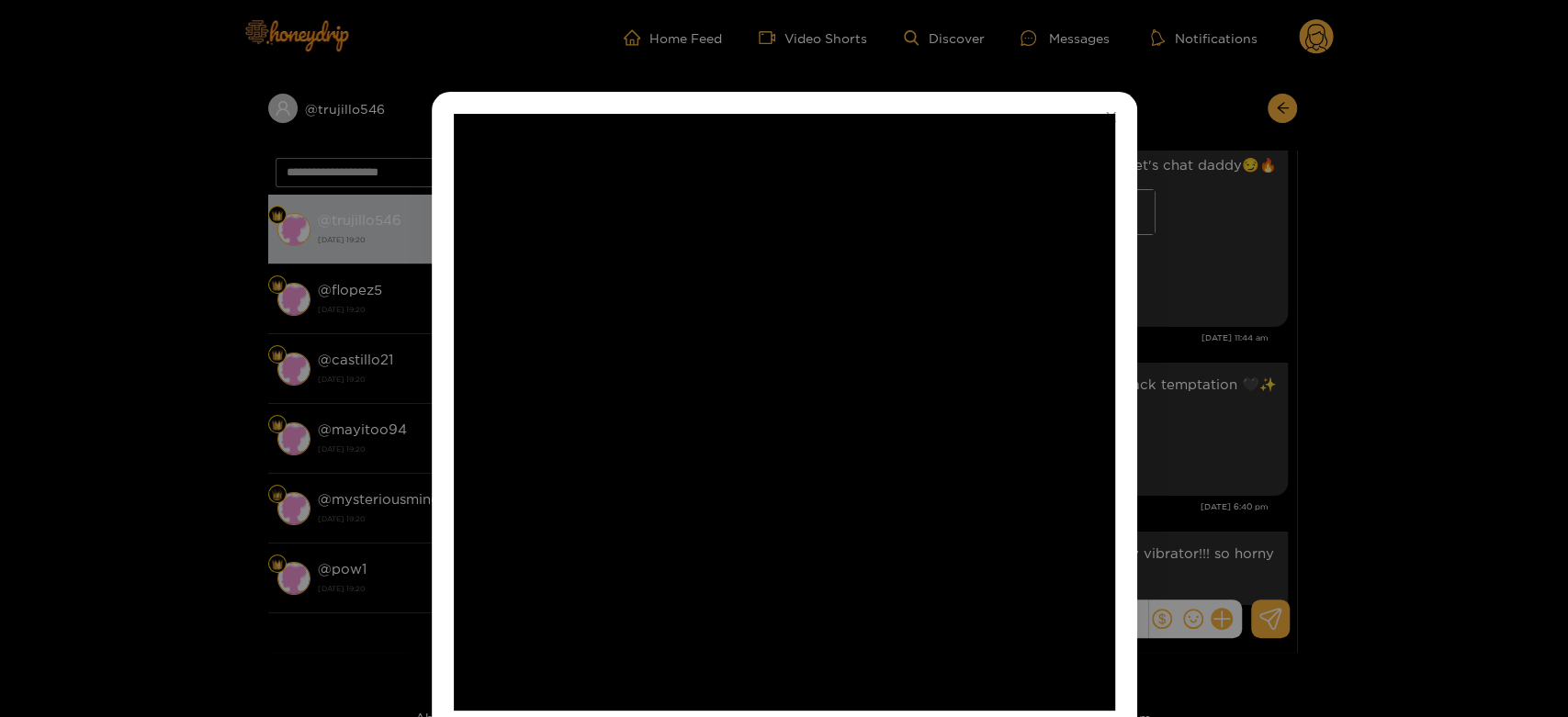
click at [973, 385] on video "Video Player" at bounding box center [784, 413] width 661 height 597
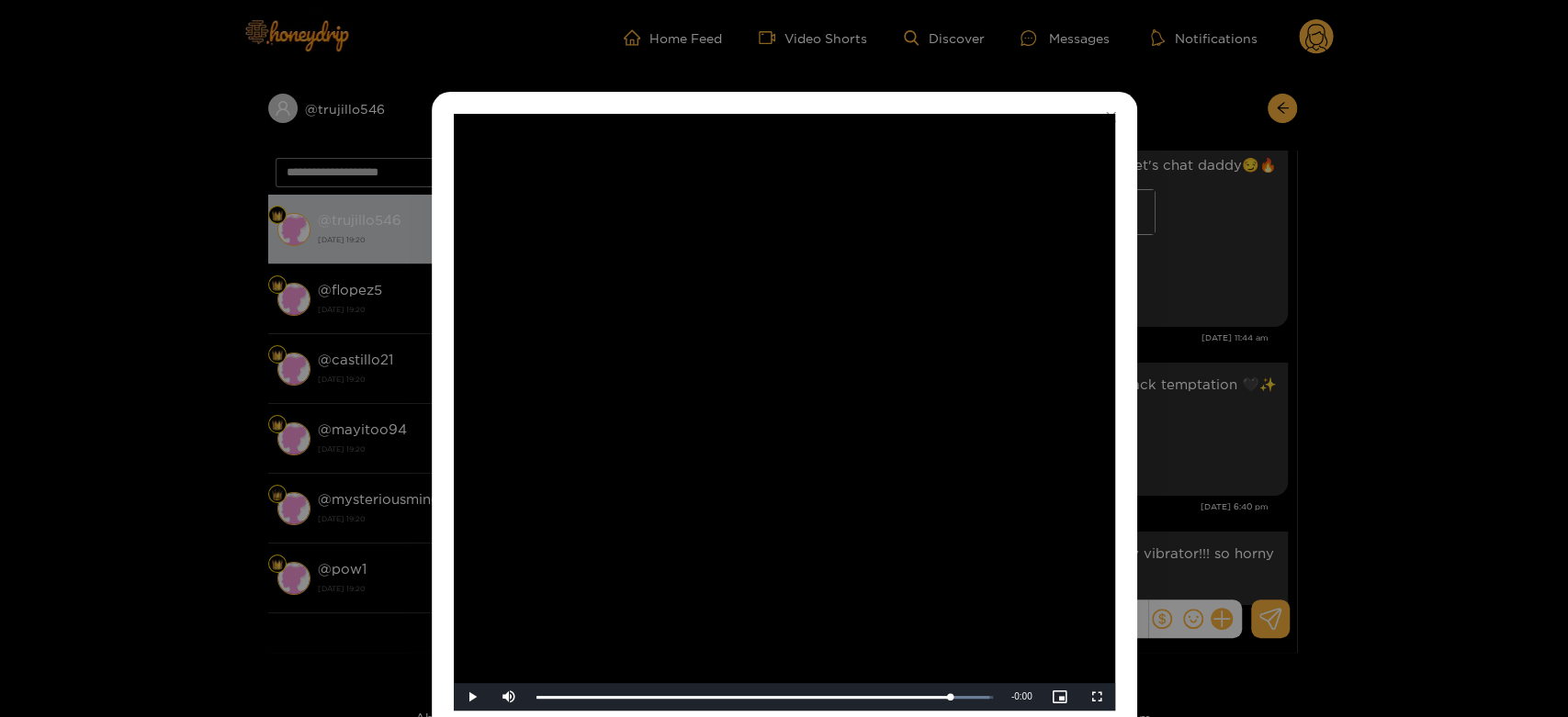
click at [1232, 385] on div "**********" at bounding box center [784, 358] width 1568 height 717
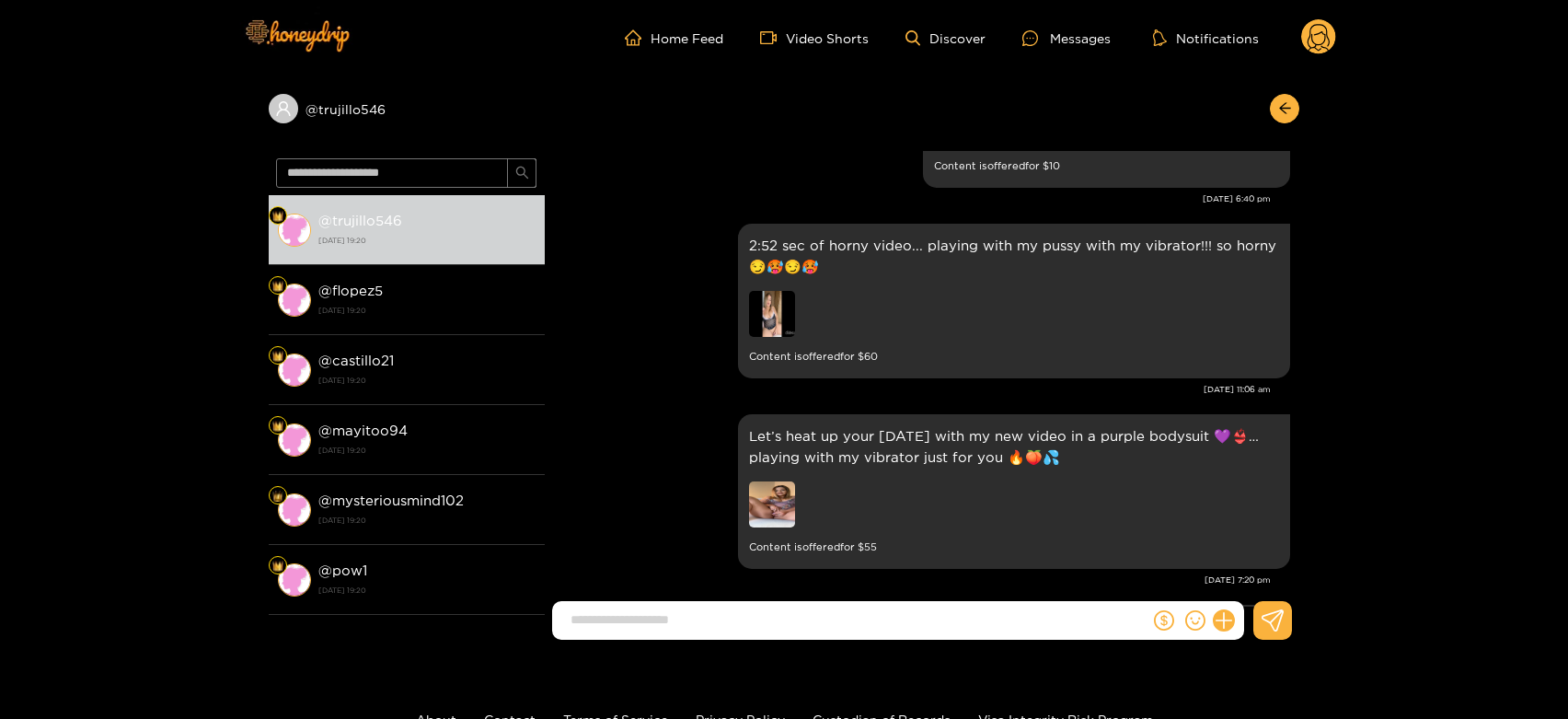
scroll to position [3839, 0]
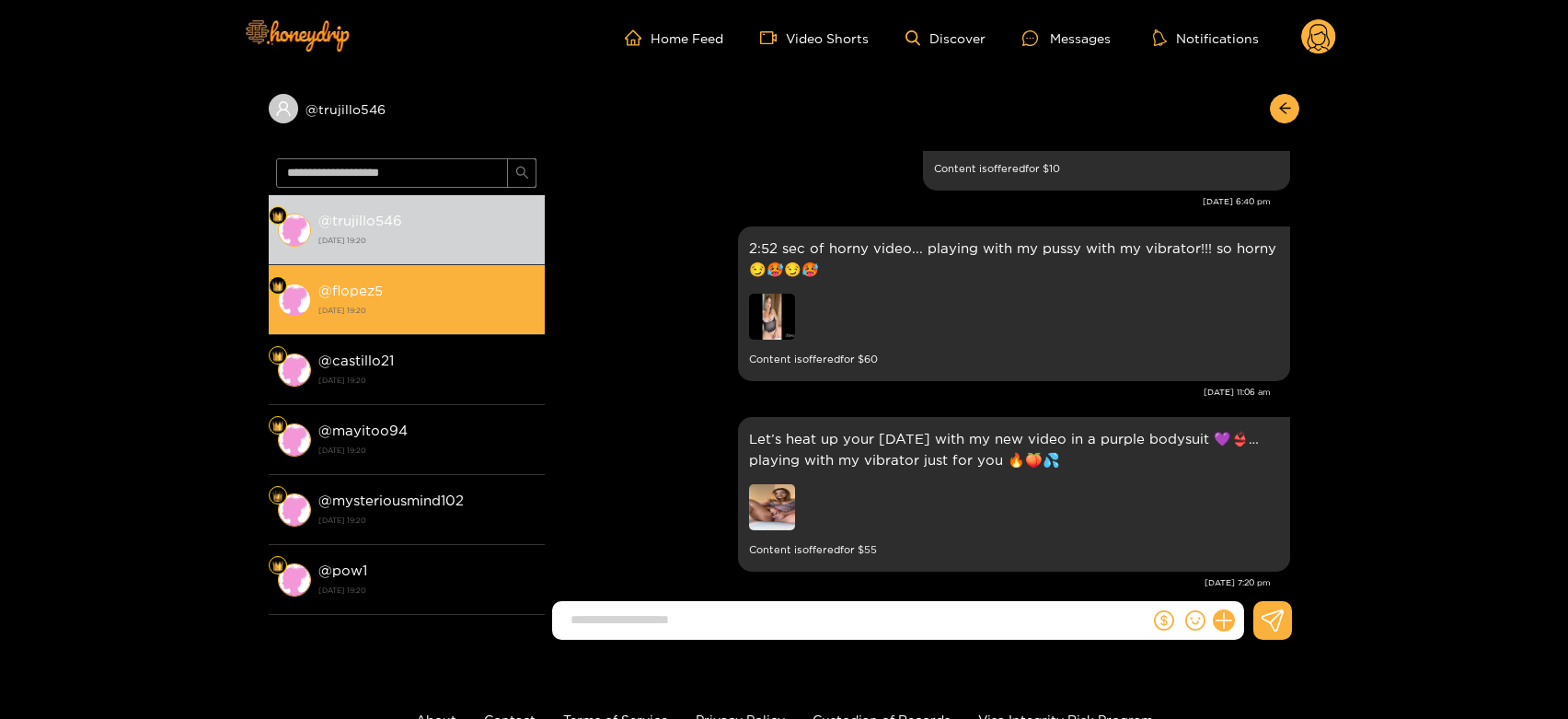
click at [417, 302] on strong "[DATE] 19:20" at bounding box center [427, 310] width 217 height 16
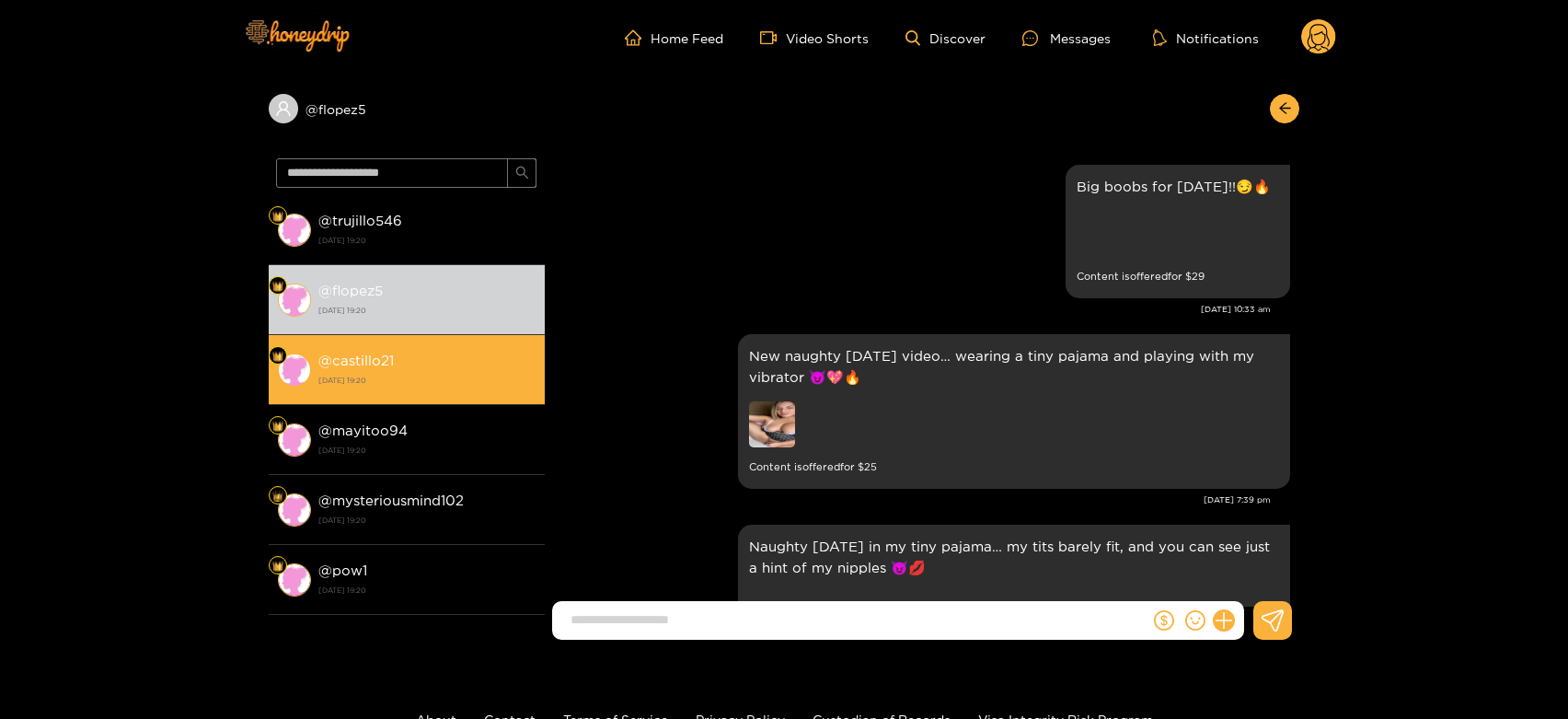
scroll to position [4146, 0]
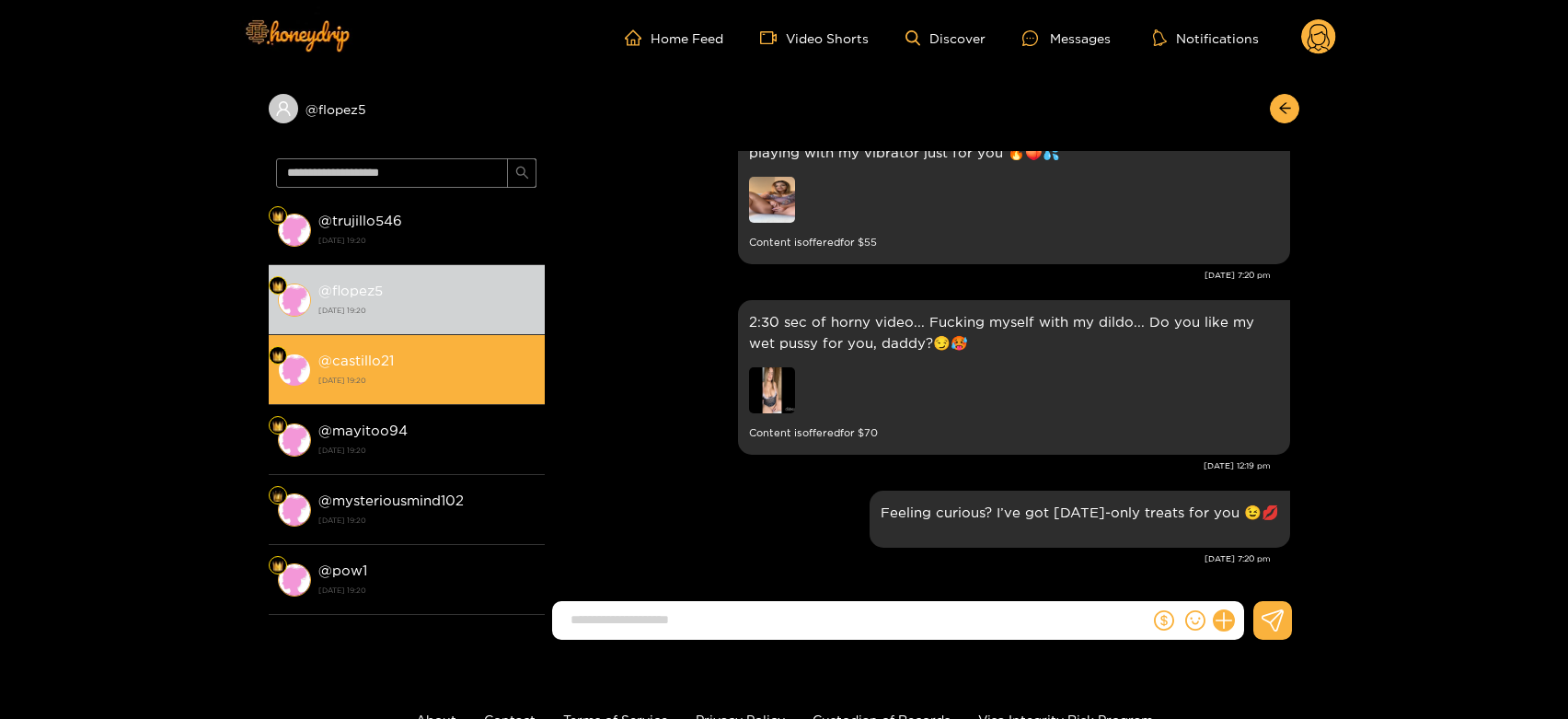
click at [441, 385] on strong "[DATE] 19:20" at bounding box center [427, 380] width 217 height 16
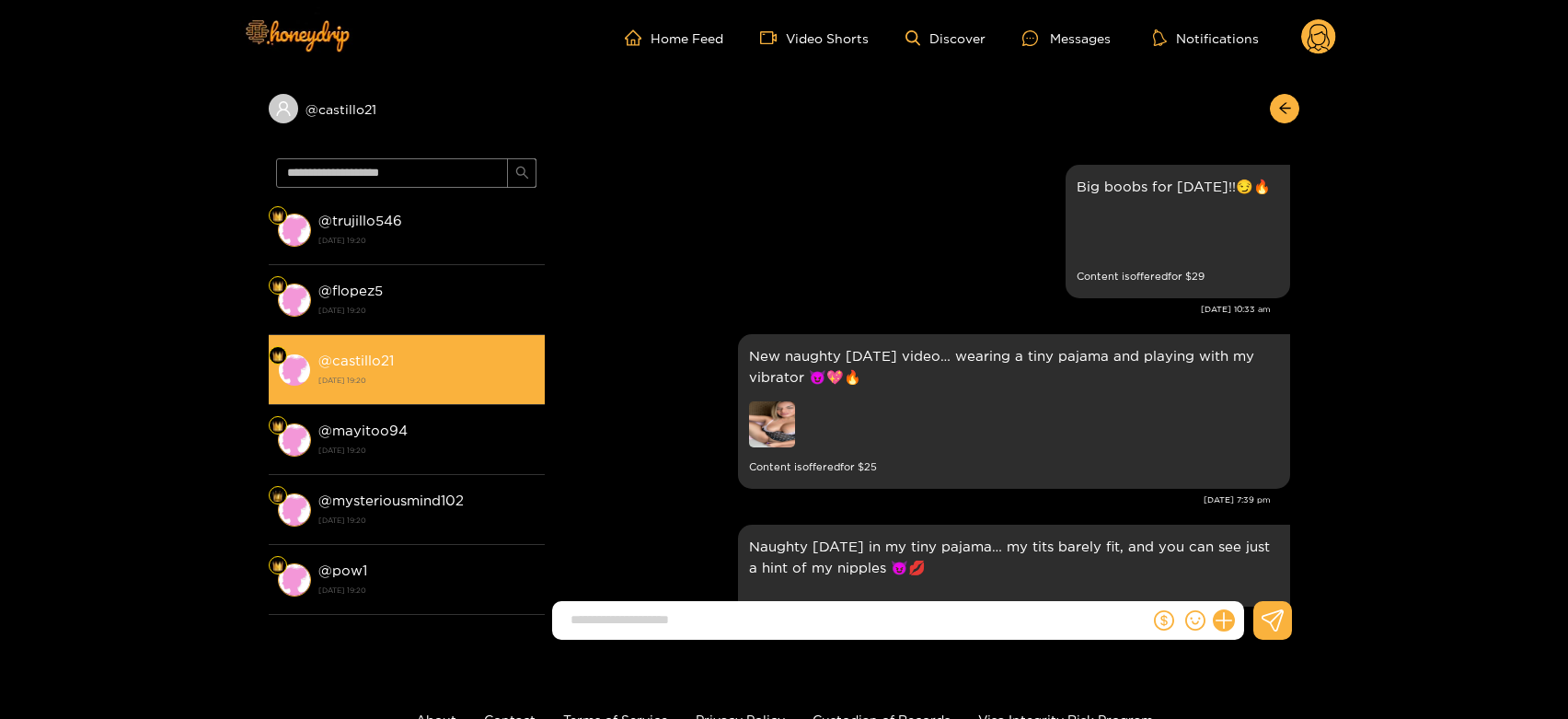
scroll to position [4146, 0]
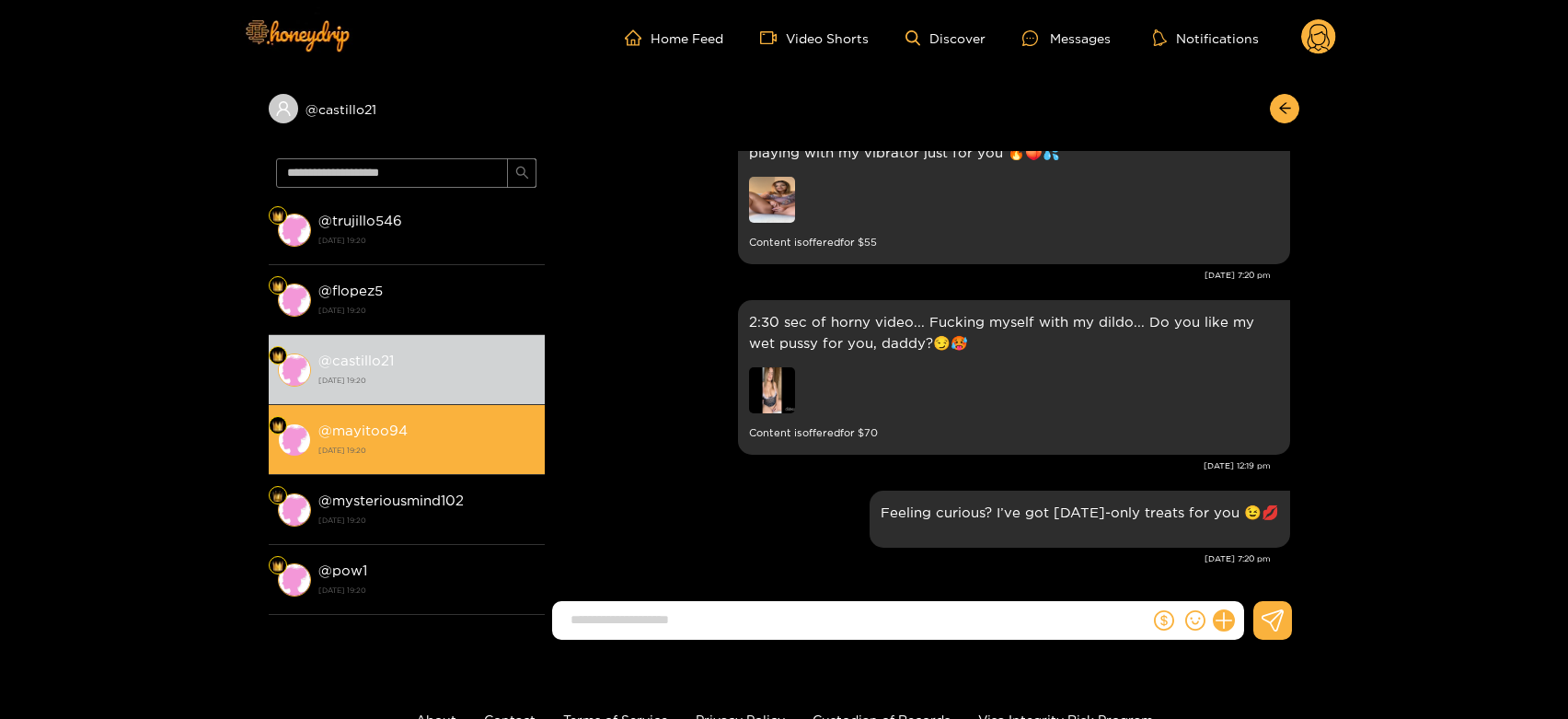
click at [425, 420] on div "@ mayitoo94 [DATE] 19:20" at bounding box center [427, 439] width 217 height 41
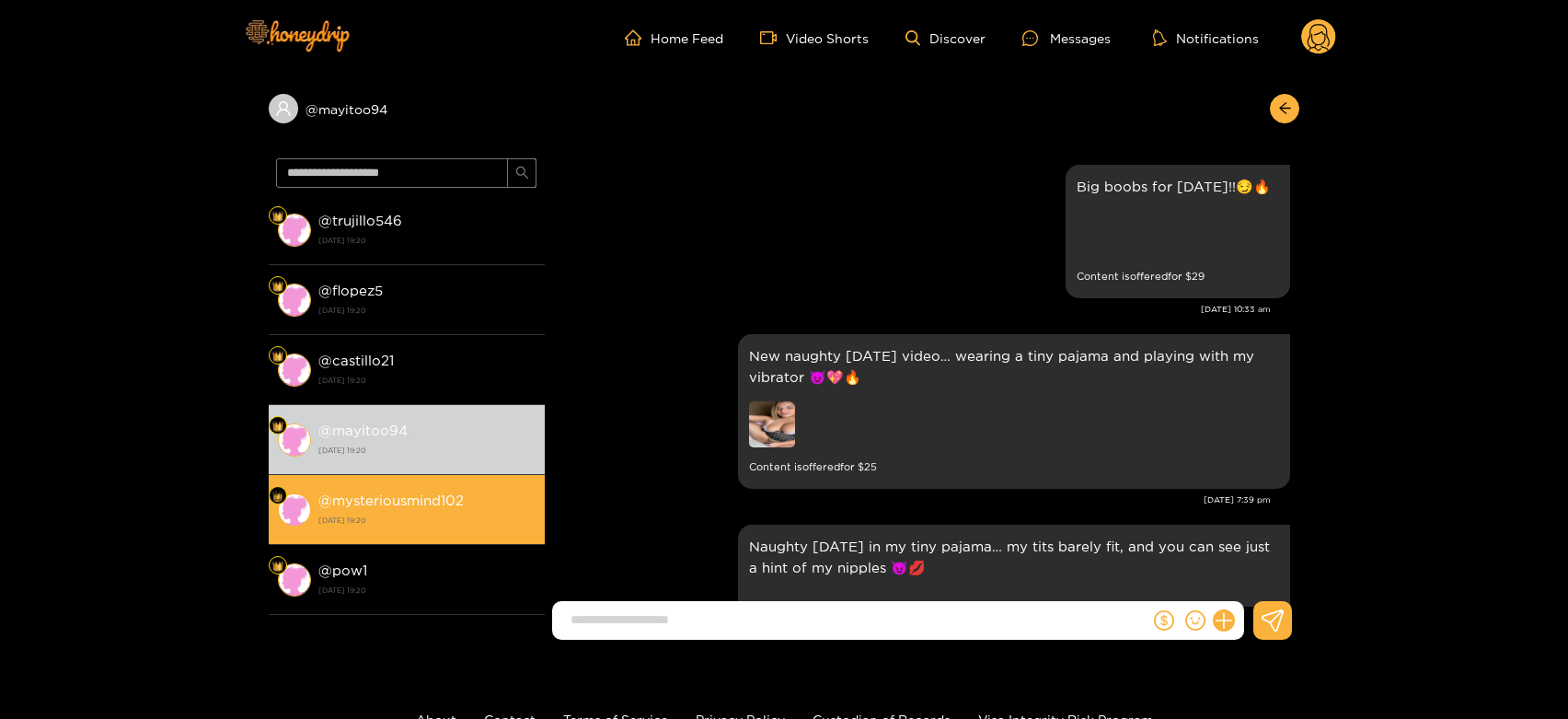
scroll to position [4146, 0]
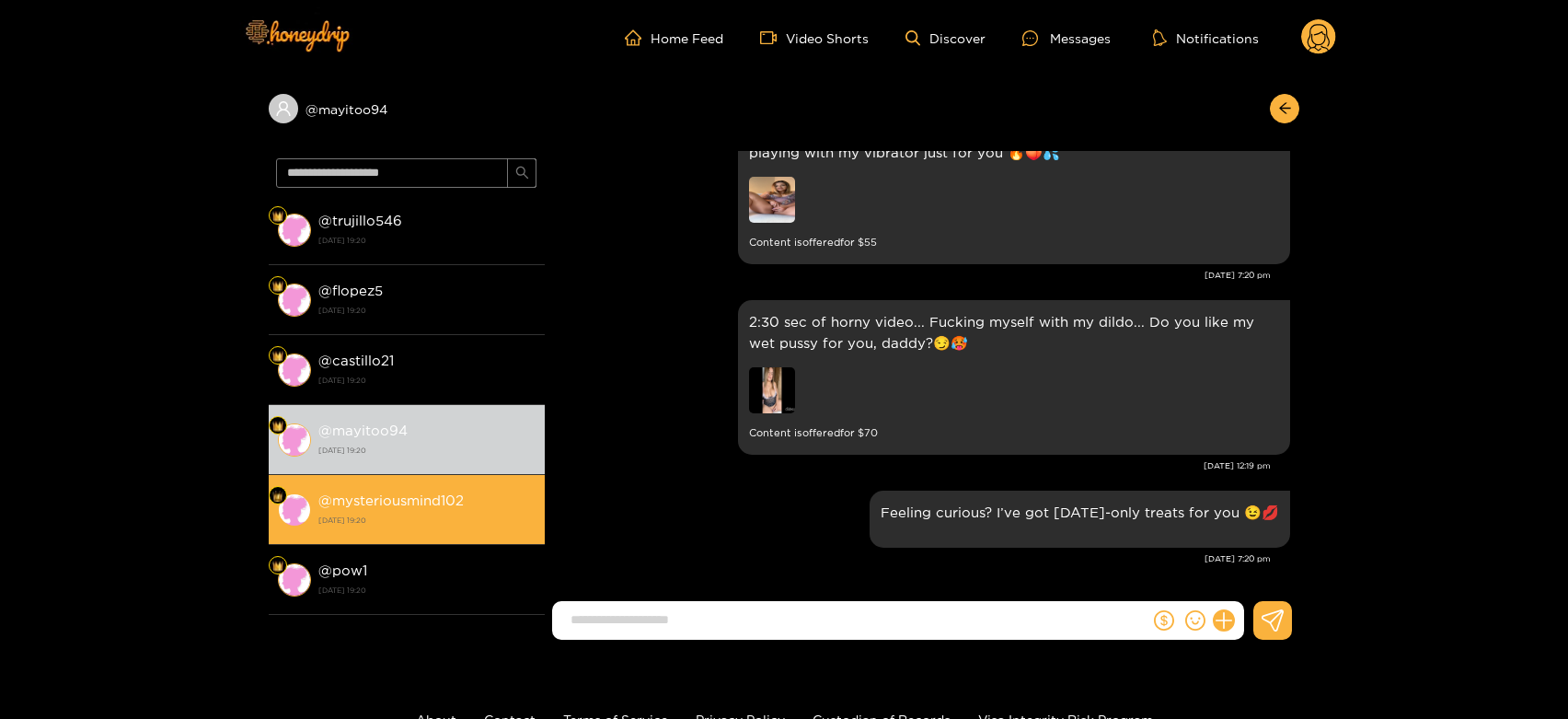
click at [399, 487] on li "@ mysteriousmind102 [DATE] 19:20" at bounding box center [407, 509] width 276 height 70
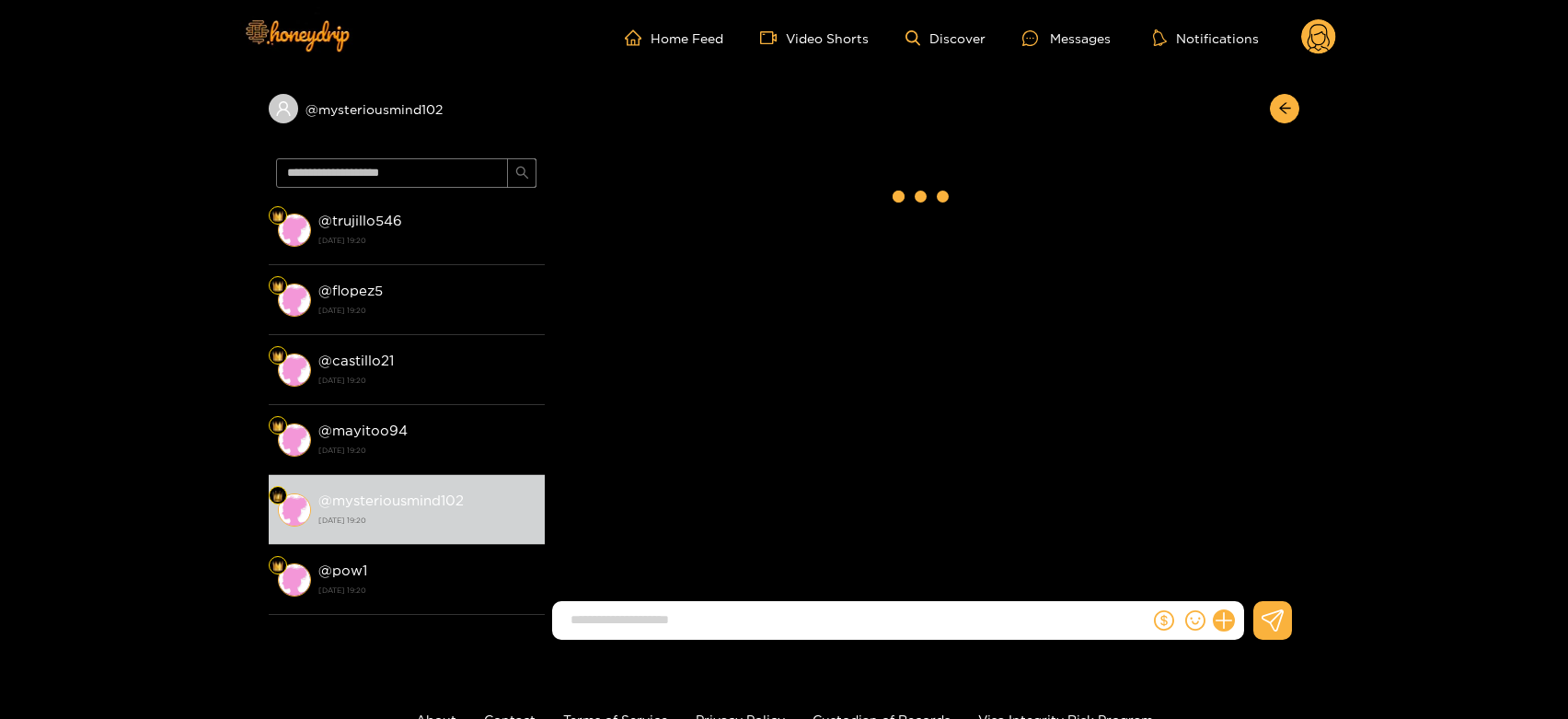
click at [1320, 32] on circle at bounding box center [1318, 36] width 35 height 35
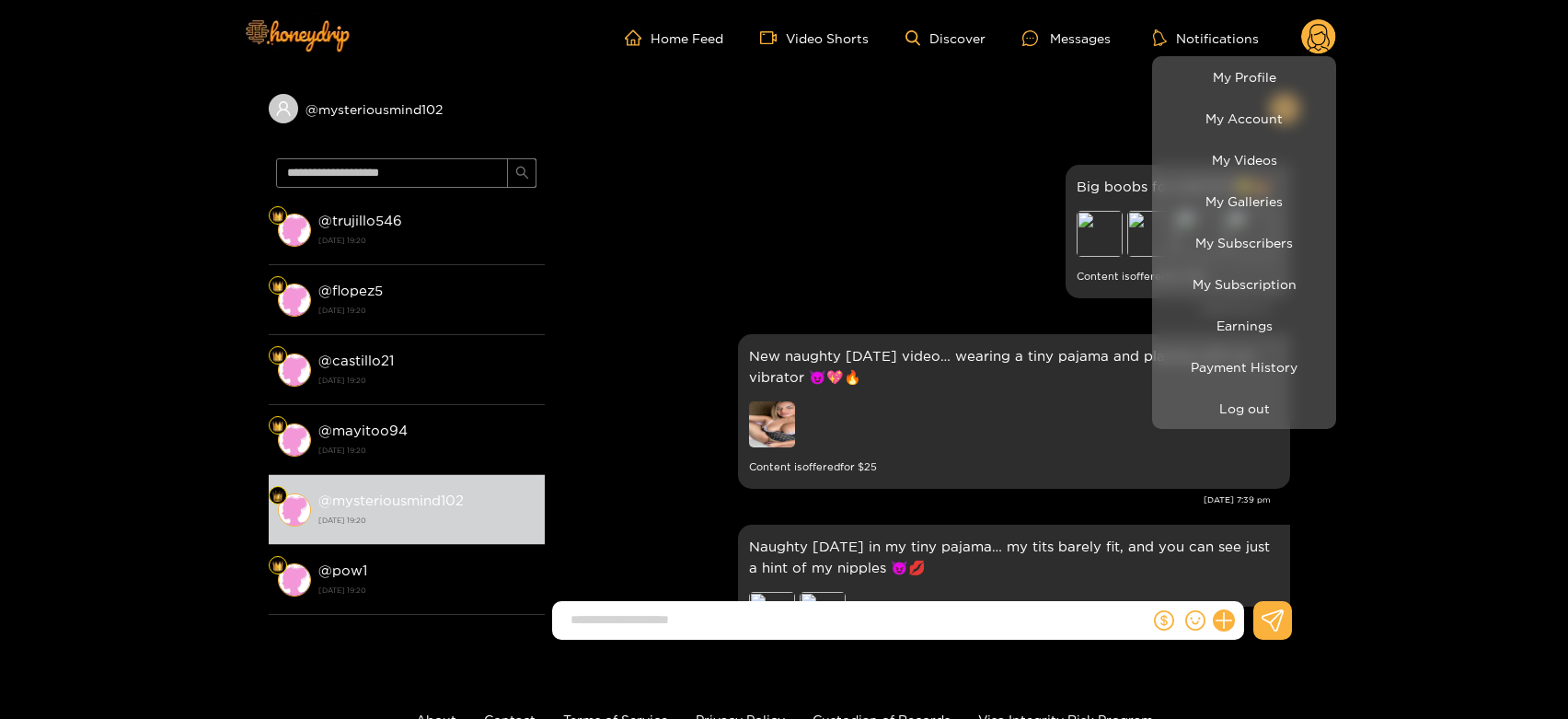
scroll to position [4146, 0]
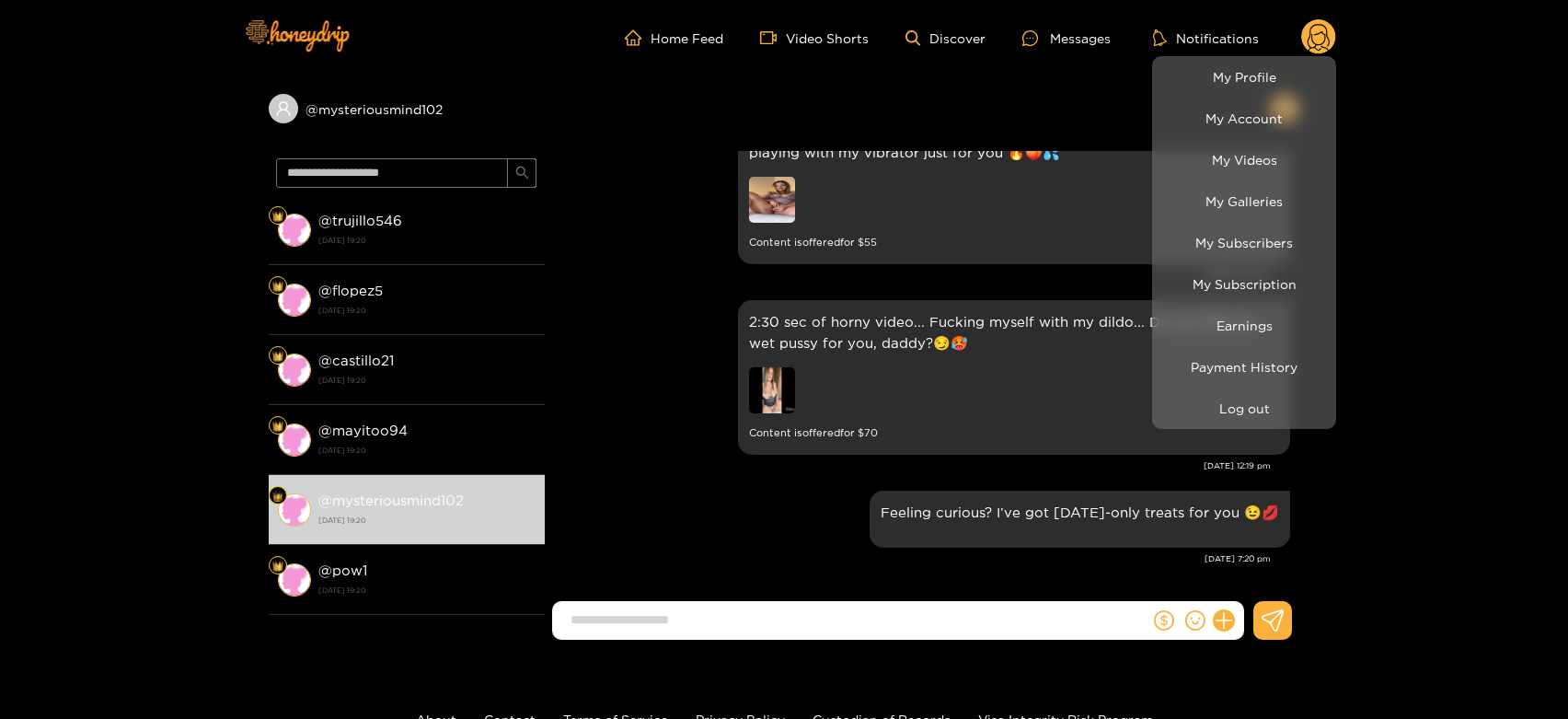
click at [1232, 308] on li "Earnings" at bounding box center [1244, 325] width 184 height 41
click at [1223, 322] on link "Earnings" at bounding box center [1244, 325] width 174 height 32
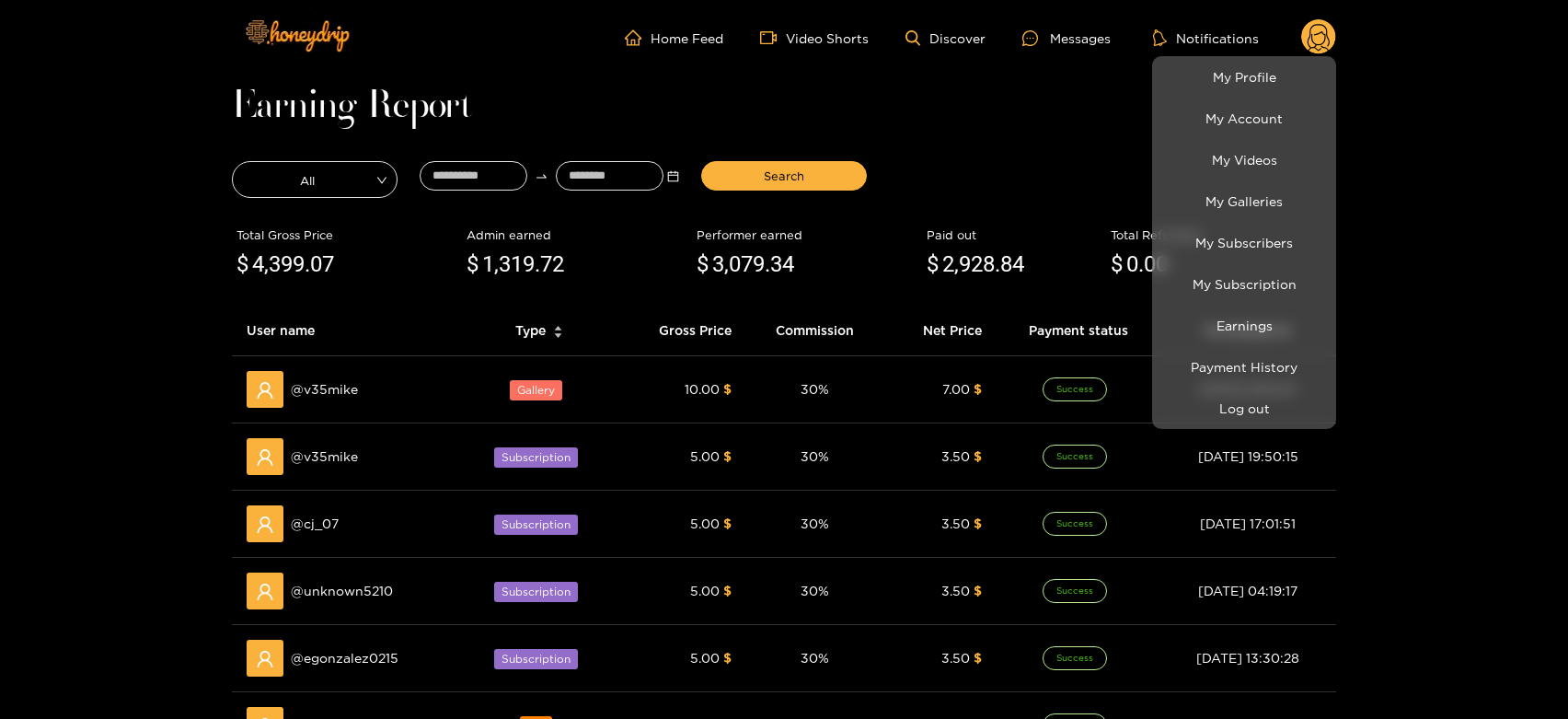
click at [332, 380] on div at bounding box center [784, 360] width 1568 height 719
click at [332, 380] on span "@ v35mike" at bounding box center [324, 389] width 67 height 20
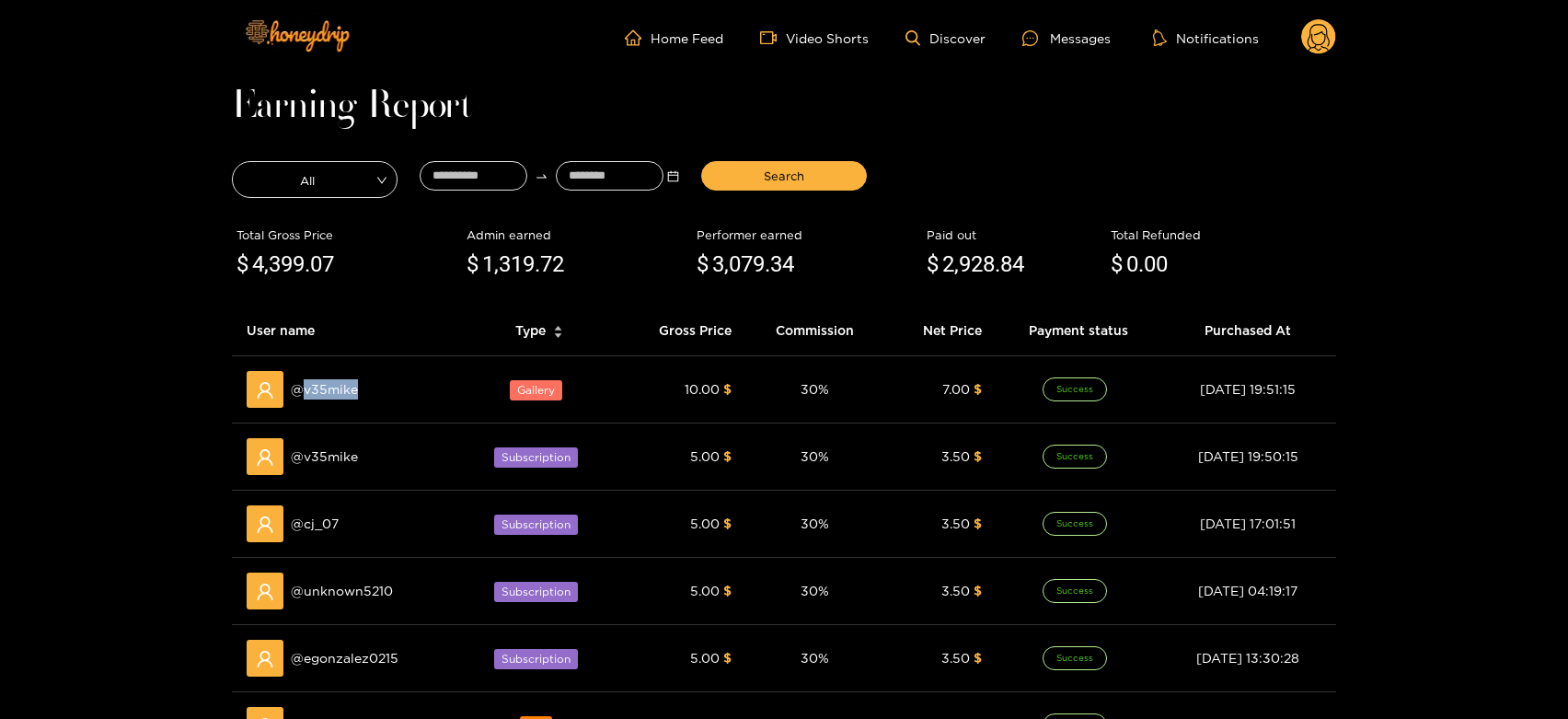
copy span "v35mike"
click at [1070, 40] on div "Messages" at bounding box center [1067, 38] width 89 height 21
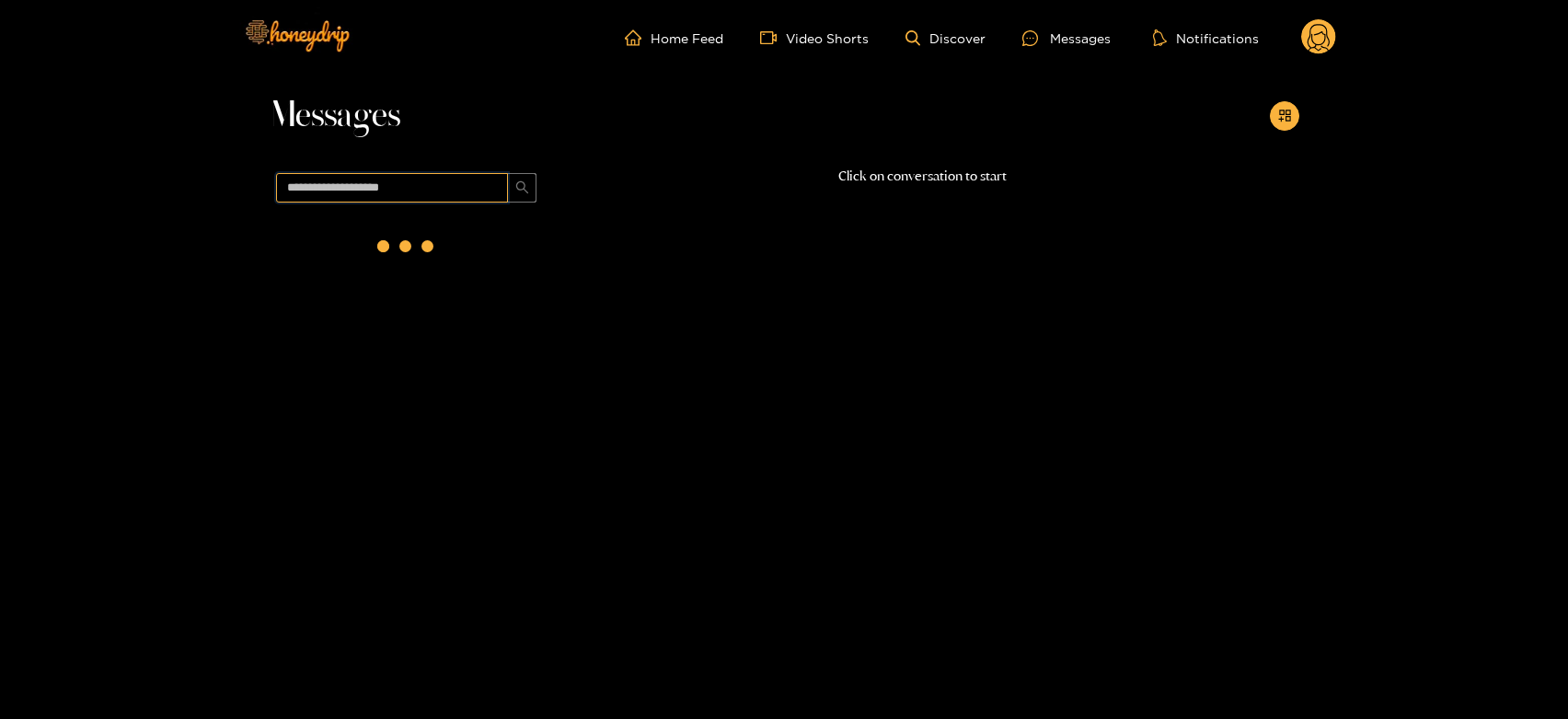
click at [481, 190] on input "text" at bounding box center [392, 188] width 232 height 30
paste input "*******"
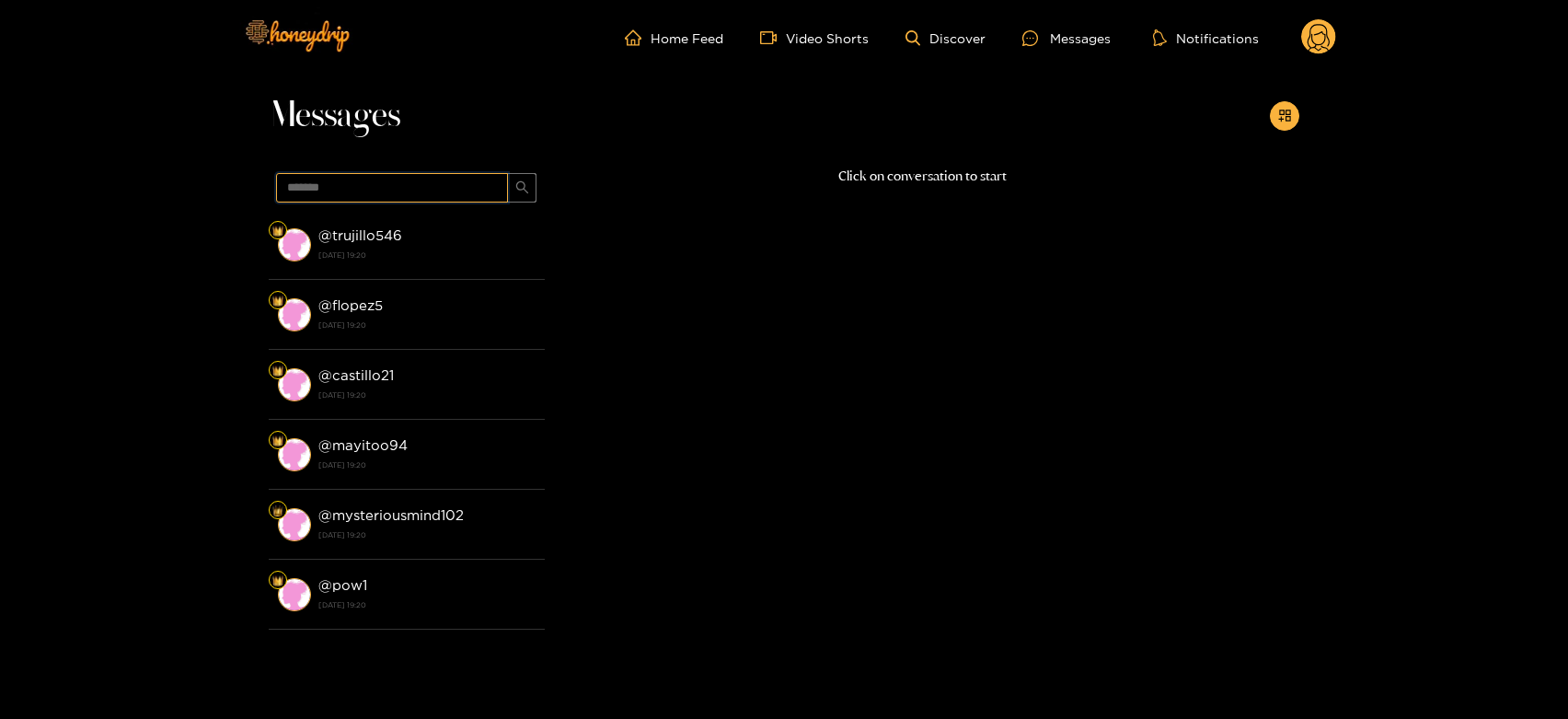
type input "*******"
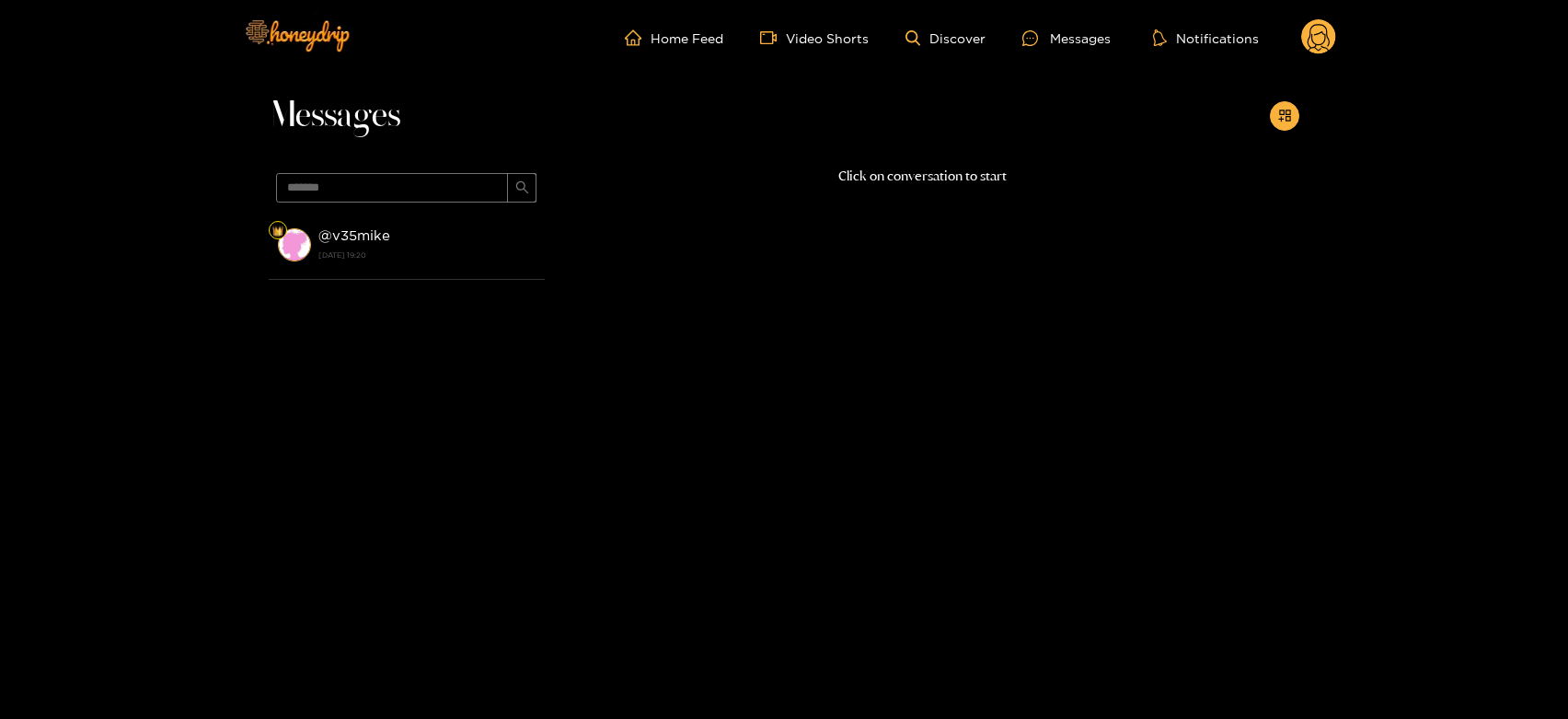
click at [475, 236] on div "@ v35mike [DATE] 19:20" at bounding box center [427, 244] width 217 height 41
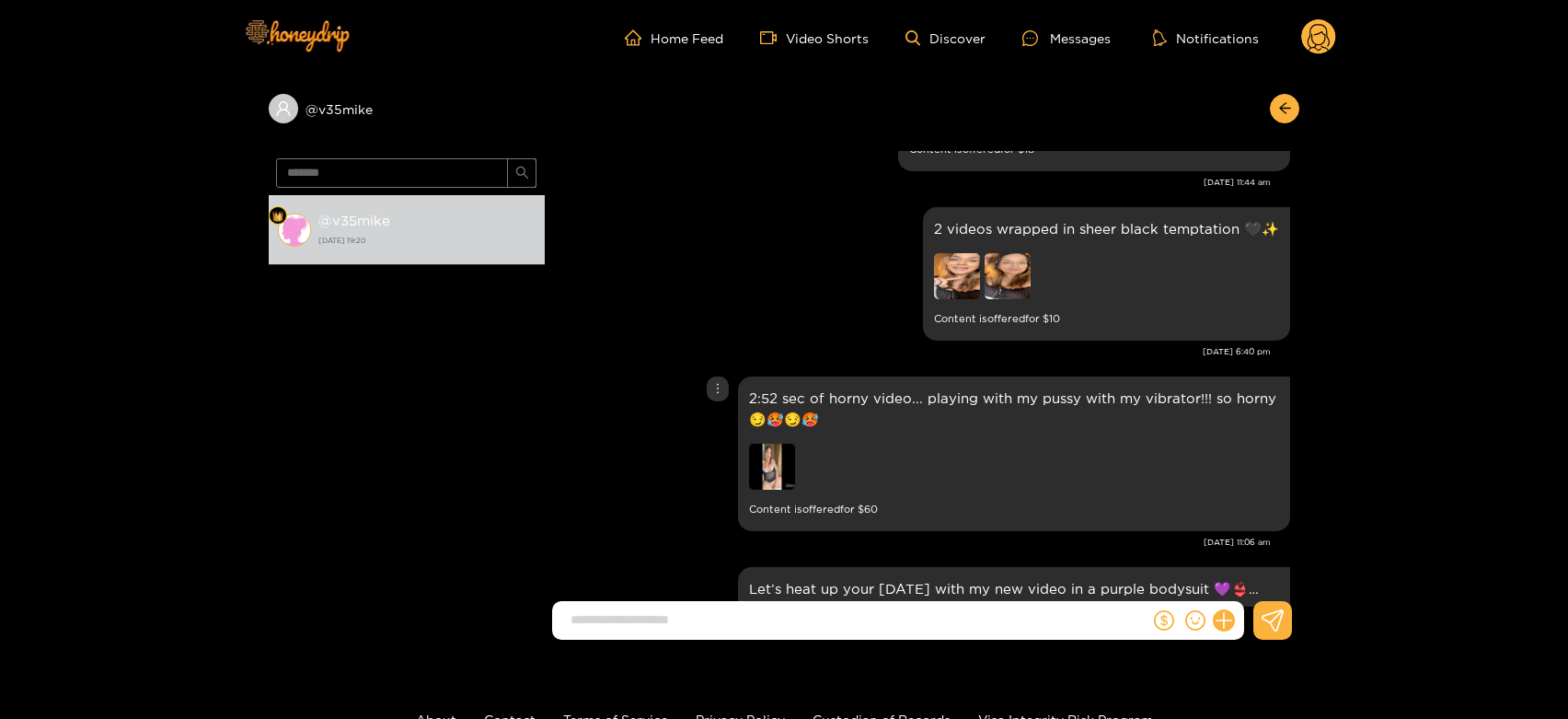
scroll to position [3634, 0]
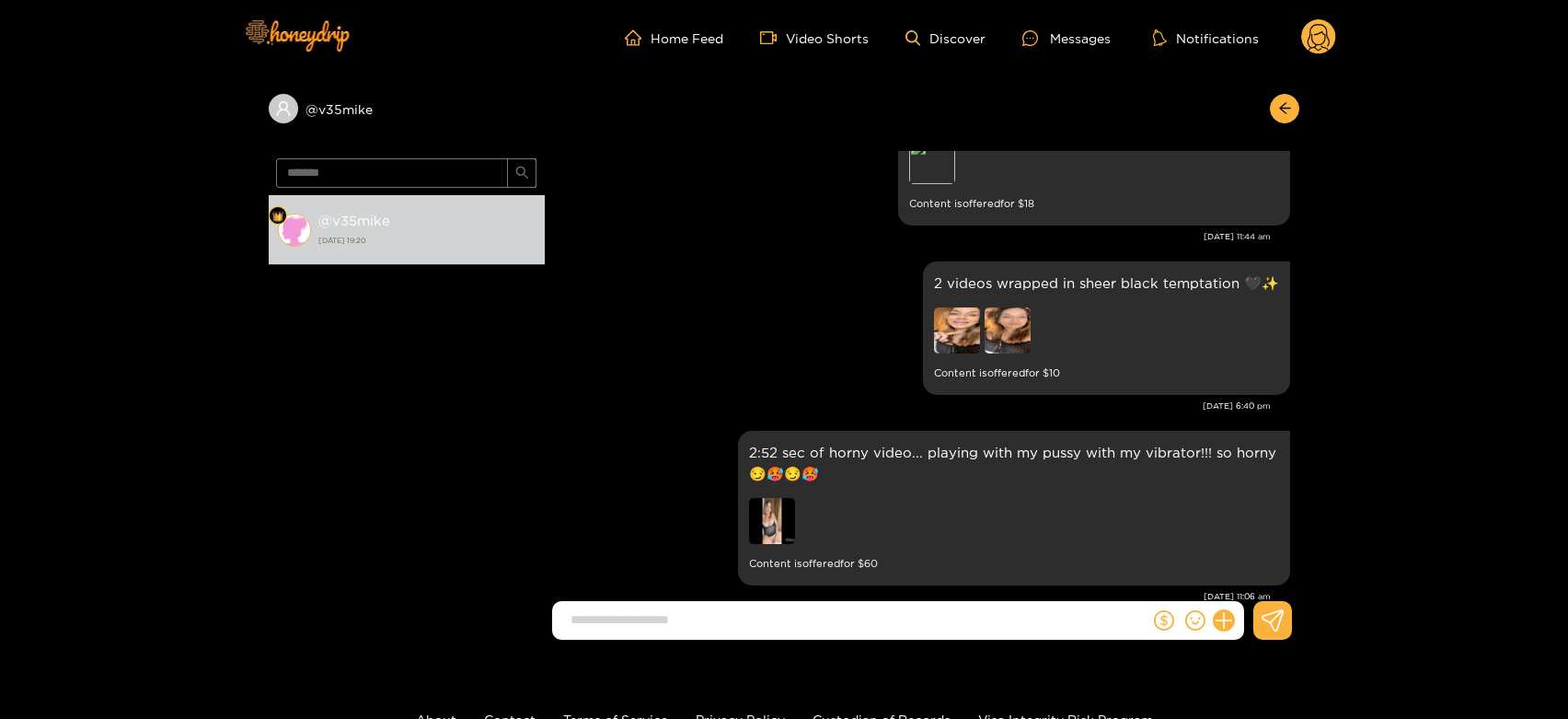
click at [1314, 33] on circle at bounding box center [1318, 36] width 35 height 35
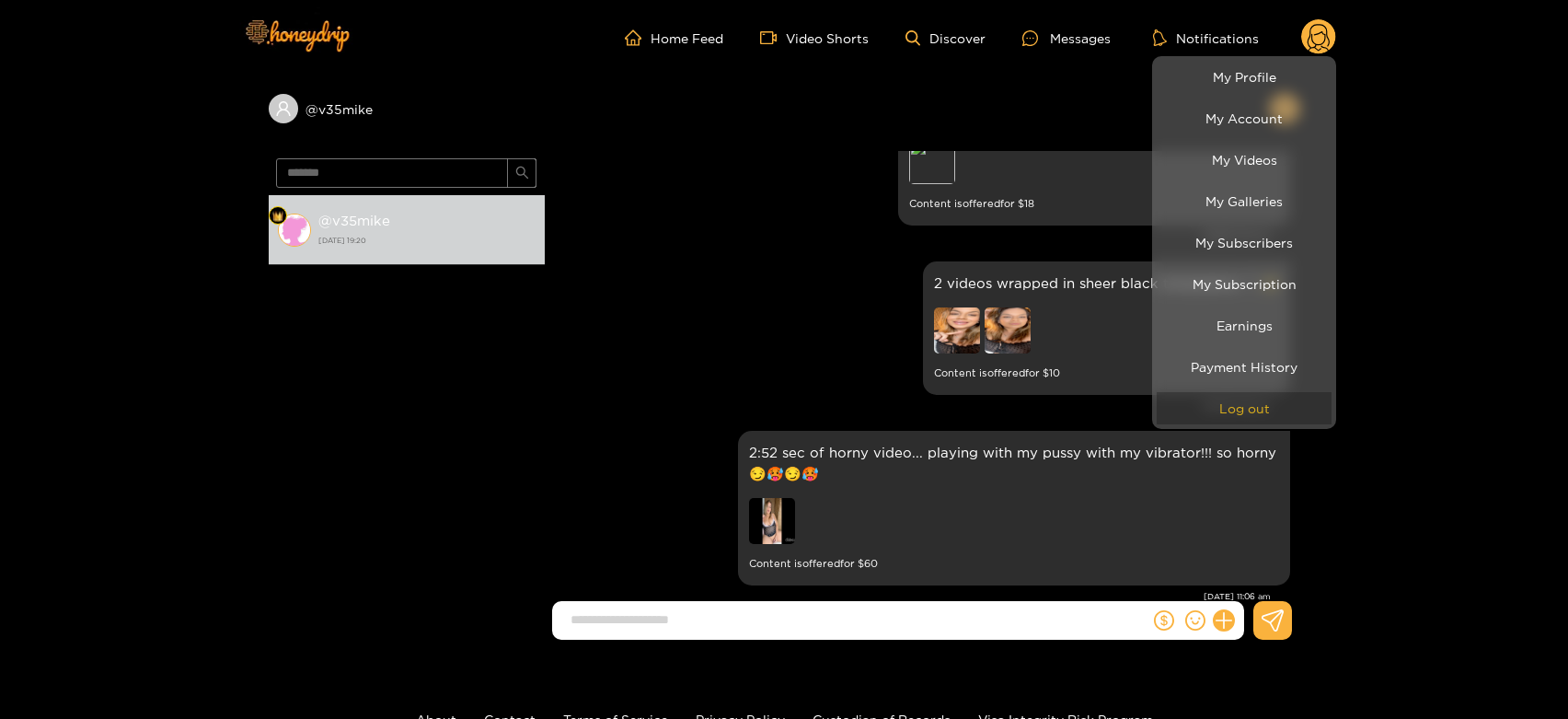
click at [1218, 414] on button "Log out" at bounding box center [1244, 408] width 174 height 32
